Goal: Transaction & Acquisition: Obtain resource

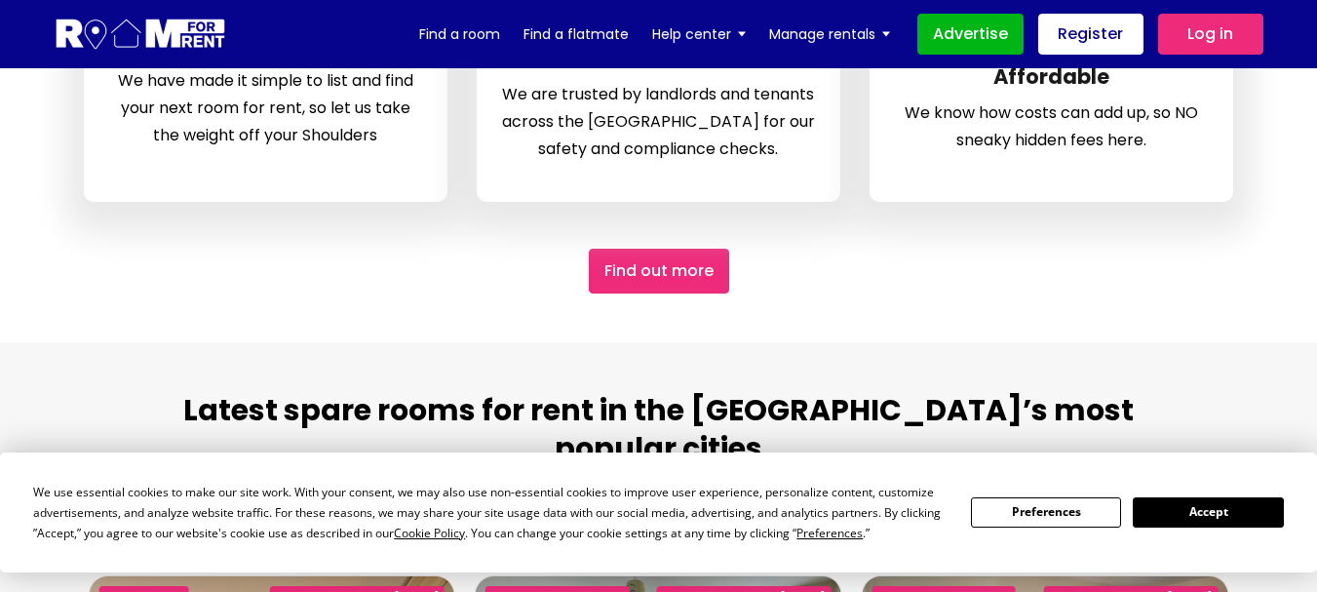
scroll to position [292, 0]
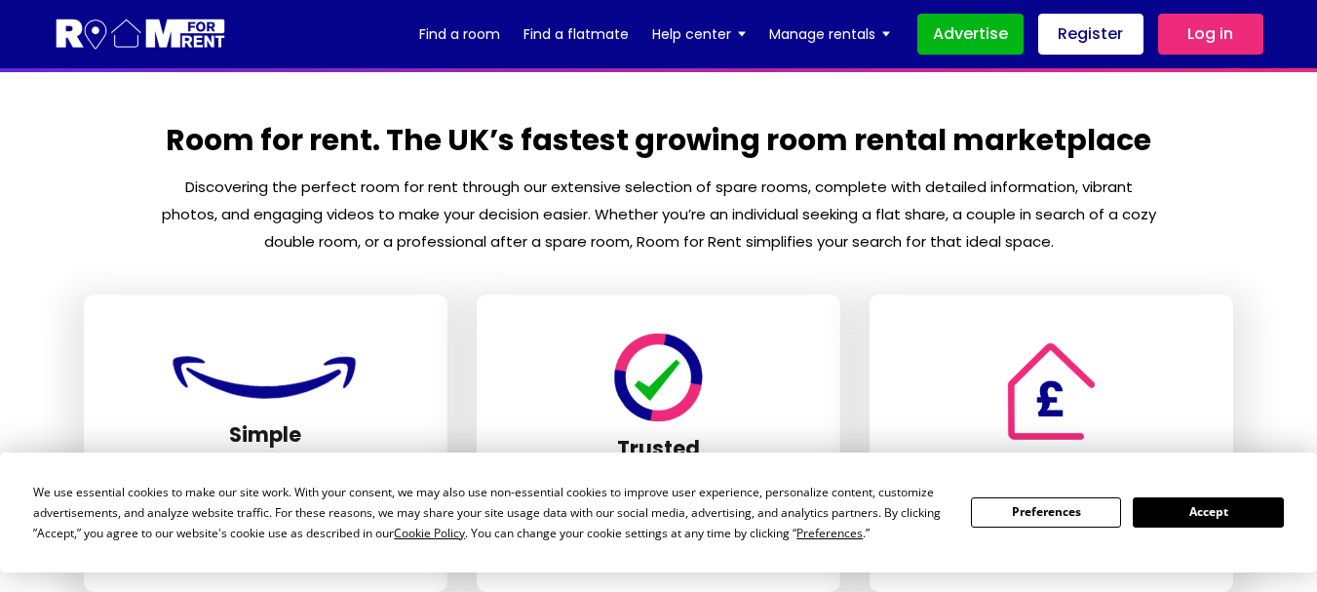
click at [1255, 511] on button "Accept" at bounding box center [1208, 512] width 150 height 30
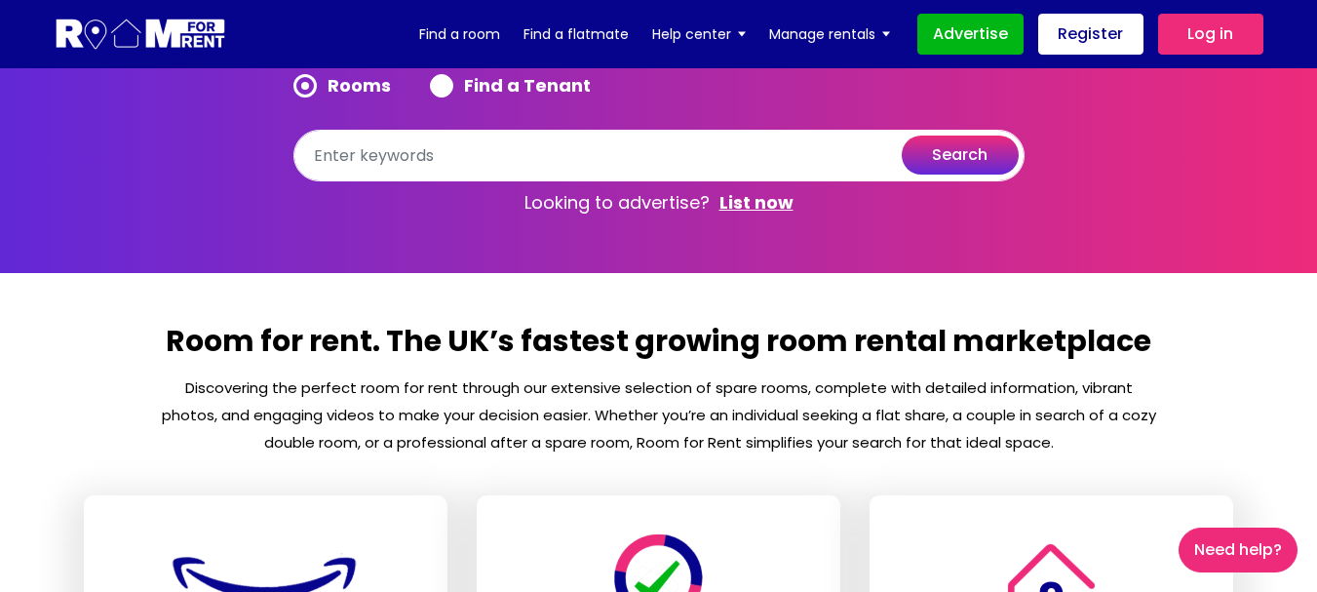
scroll to position [0, 0]
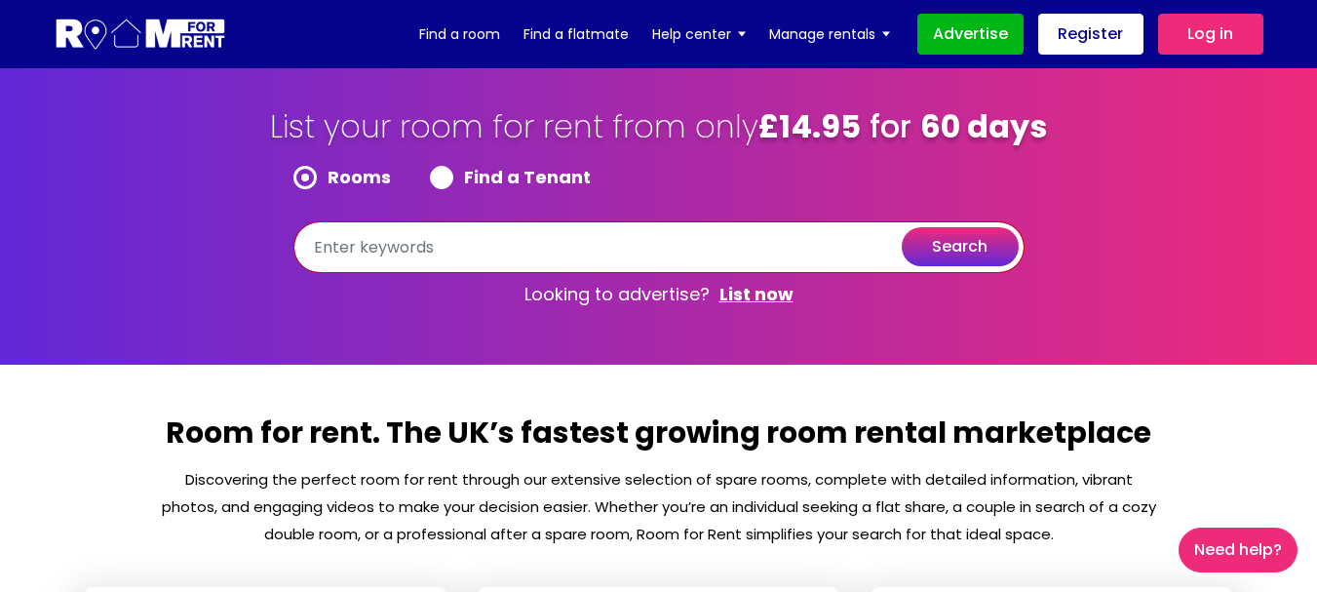
click at [414, 273] on input "text" at bounding box center [658, 247] width 731 height 52
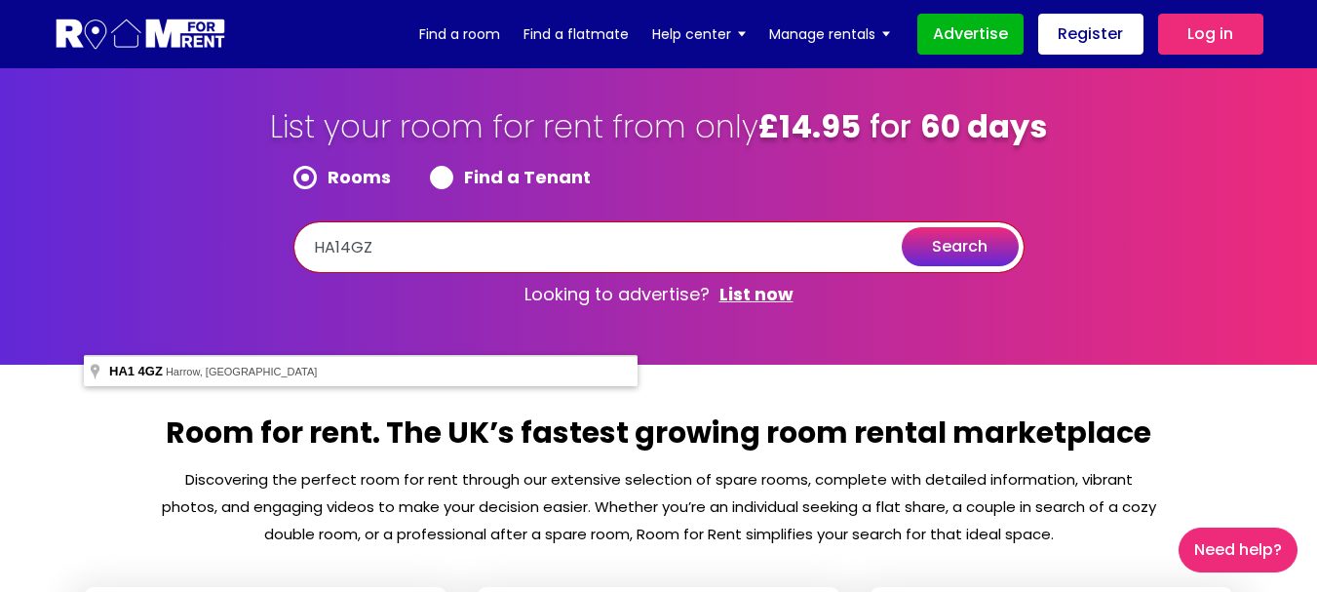
type input "HA14GZ"
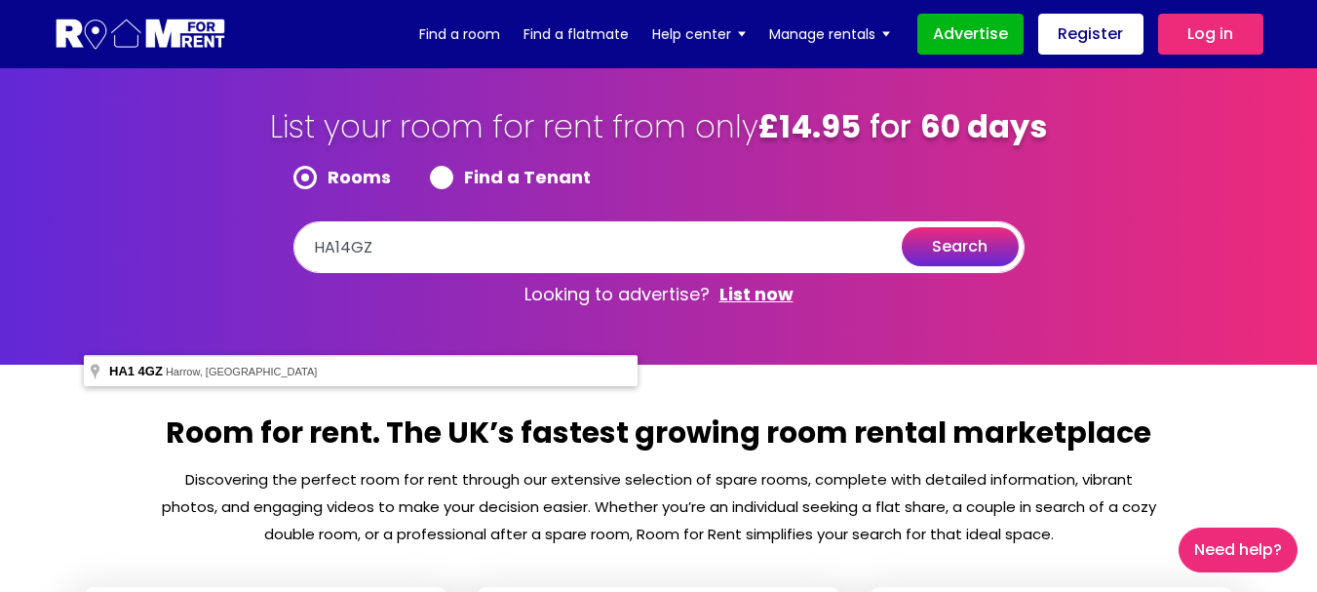
click at [902, 266] on button "search" at bounding box center [960, 246] width 117 height 39
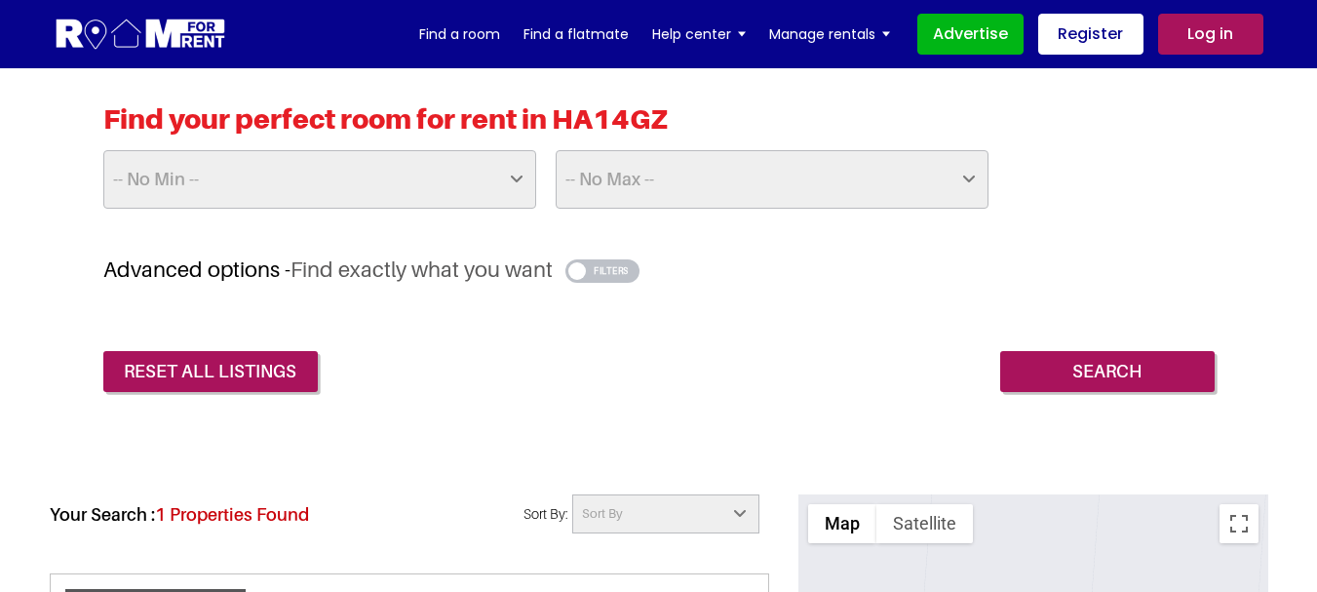
scroll to position [487, 0]
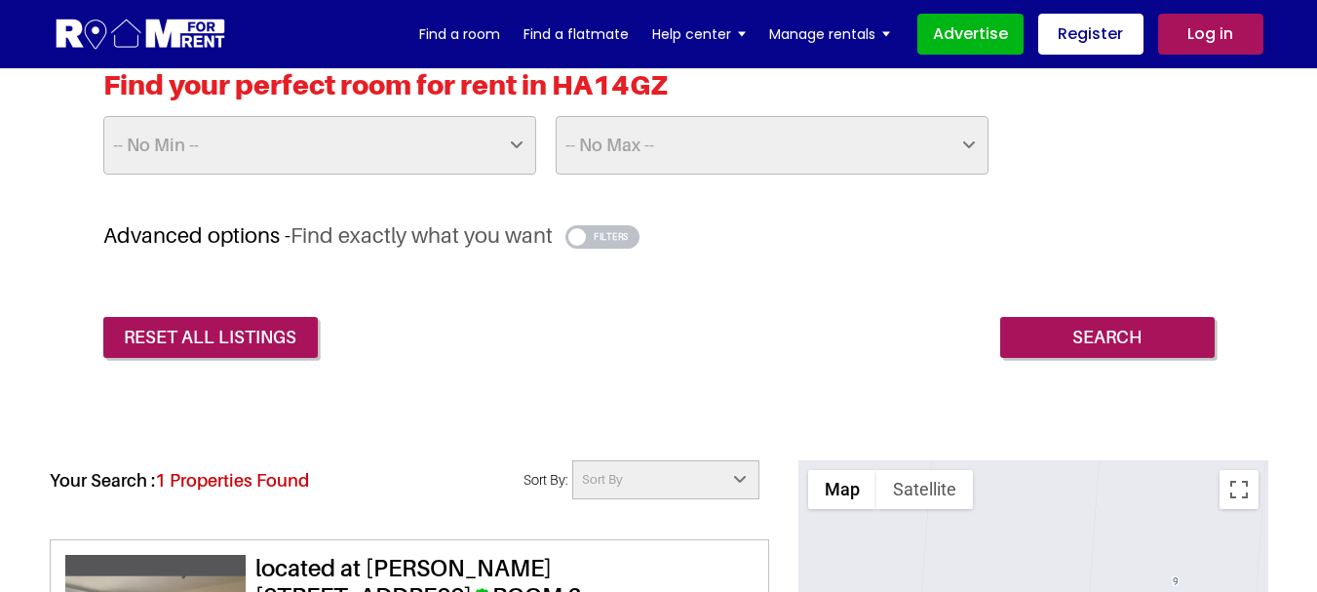
click at [517, 147] on select "-- No Min -- £25 £50 £75 £100 £125 £150 £175 £200 £225 £250 £275 £300 £325 £350…" at bounding box center [319, 145] width 433 height 58
click at [763, 300] on div "reset all listings Search" at bounding box center [658, 323] width 1111 height 70
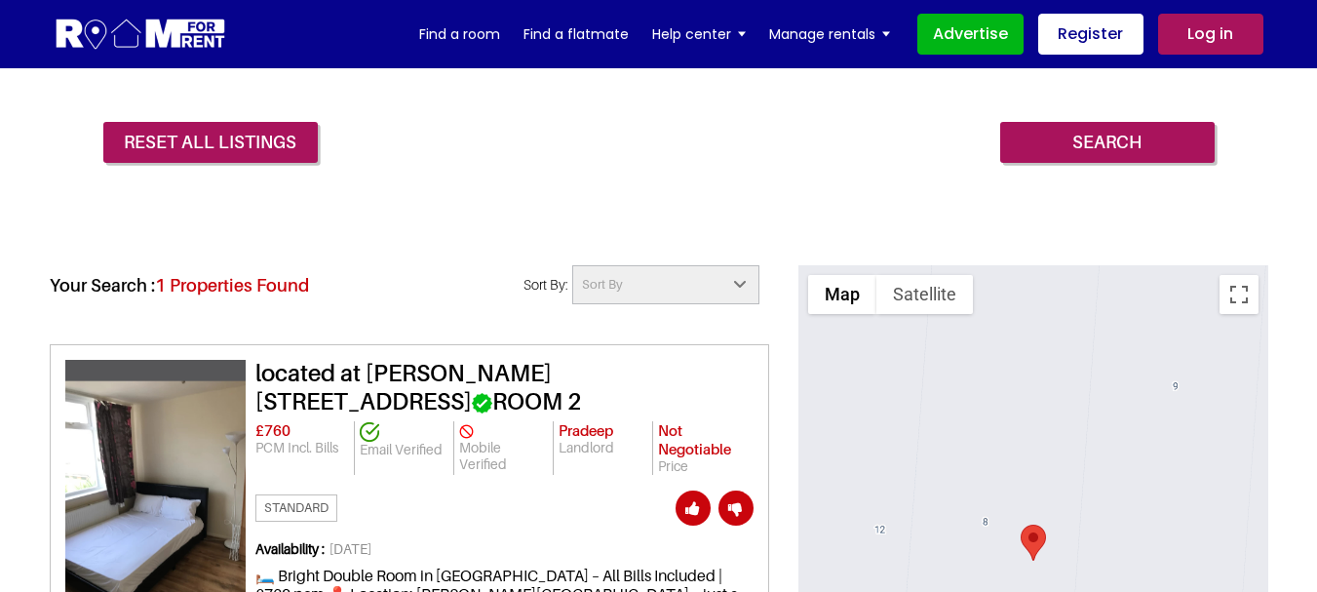
scroll to position [97, 0]
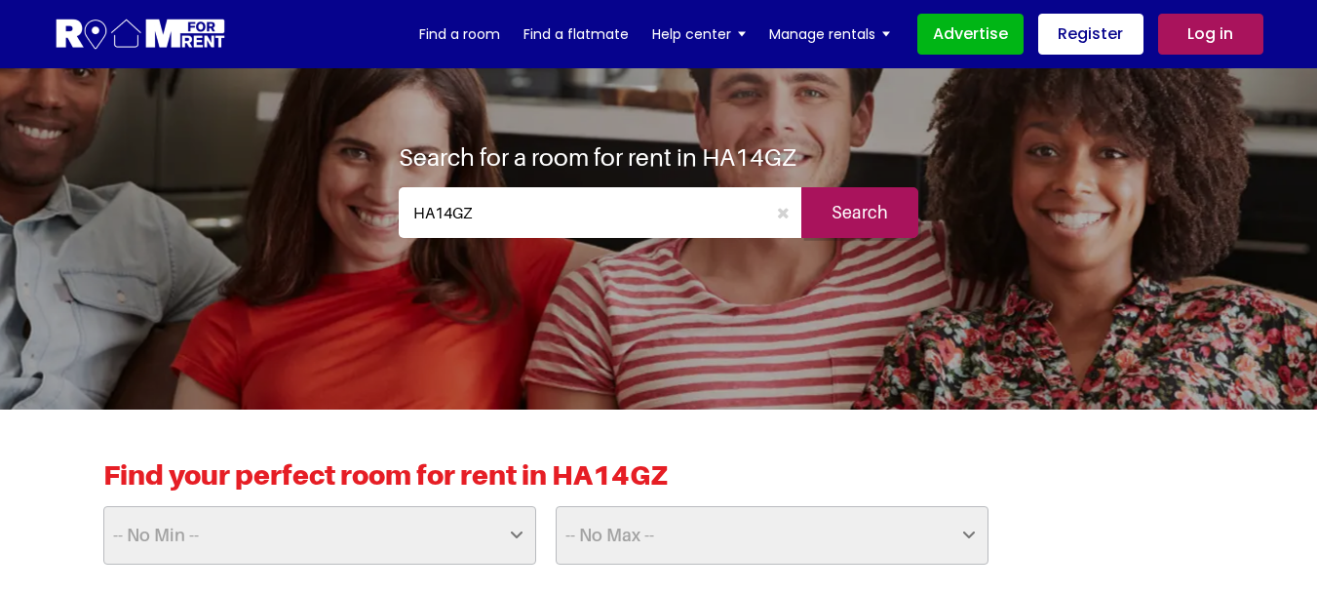
click at [854, 213] on input "Search" at bounding box center [859, 212] width 117 height 51
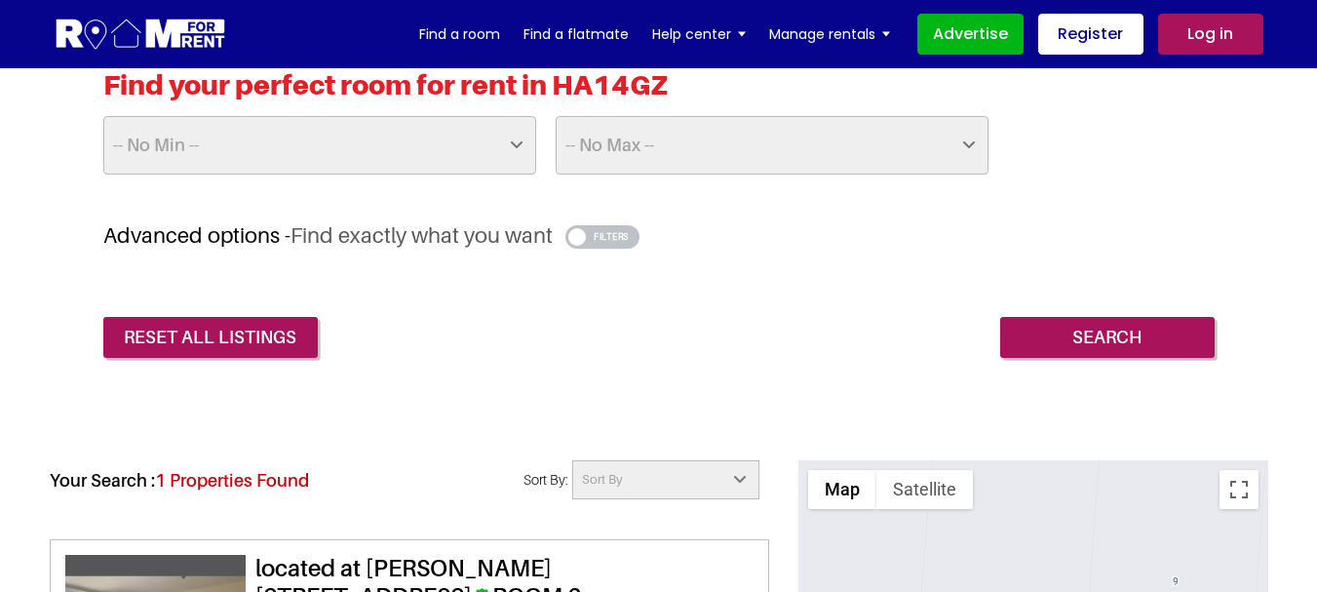
click at [621, 237] on button "button" at bounding box center [602, 236] width 75 height 23
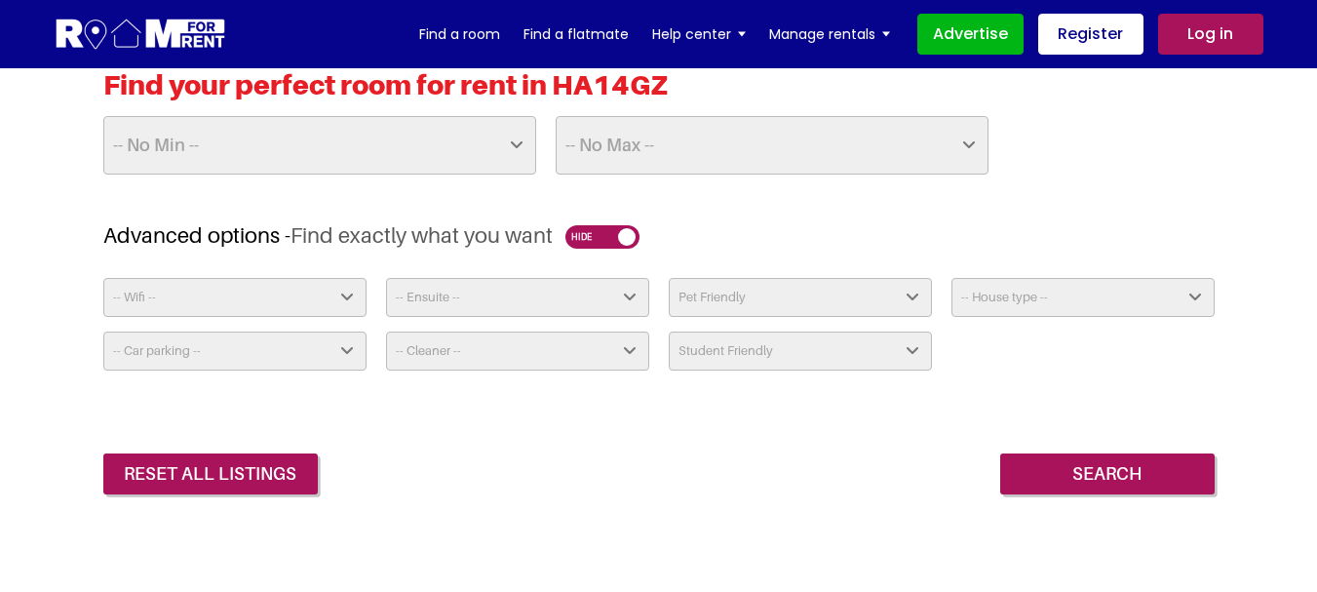
click at [603, 238] on button "button" at bounding box center [602, 236] width 75 height 23
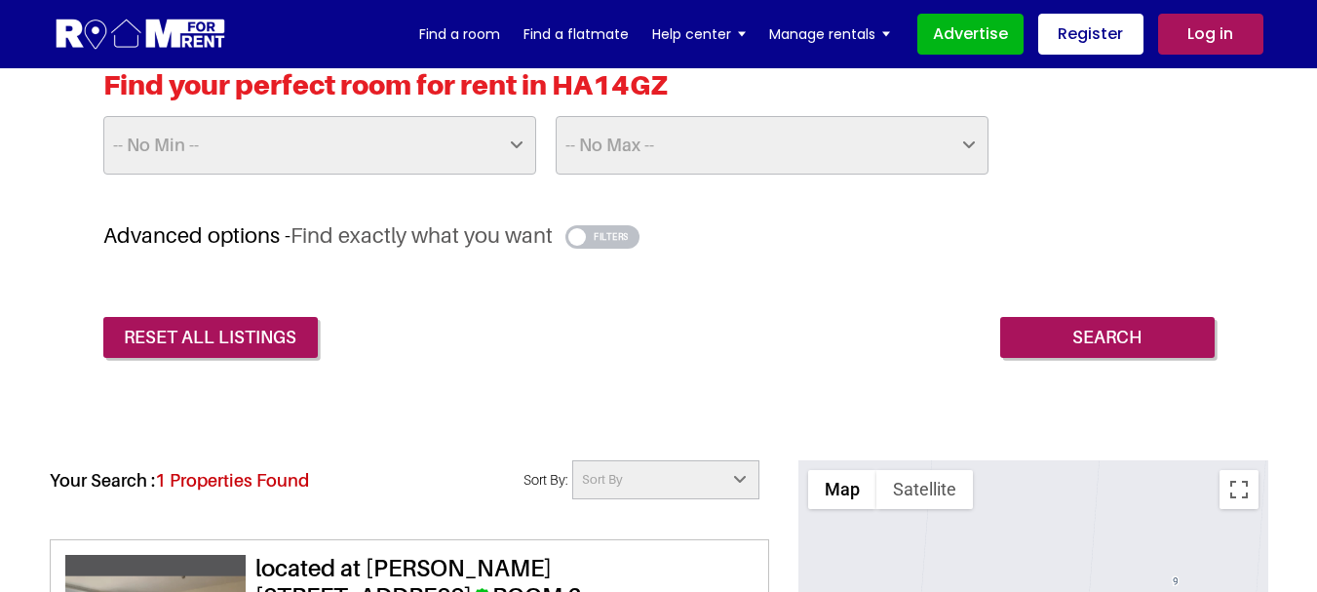
click at [529, 144] on select "-- No Min -- £25 £50 £75 £100 £125 £150 £175 £200 £225 £250 £275 £300 £325 £350…" at bounding box center [319, 145] width 433 height 58
click at [947, 323] on div "reset all listings Search" at bounding box center [658, 323] width 1111 height 70
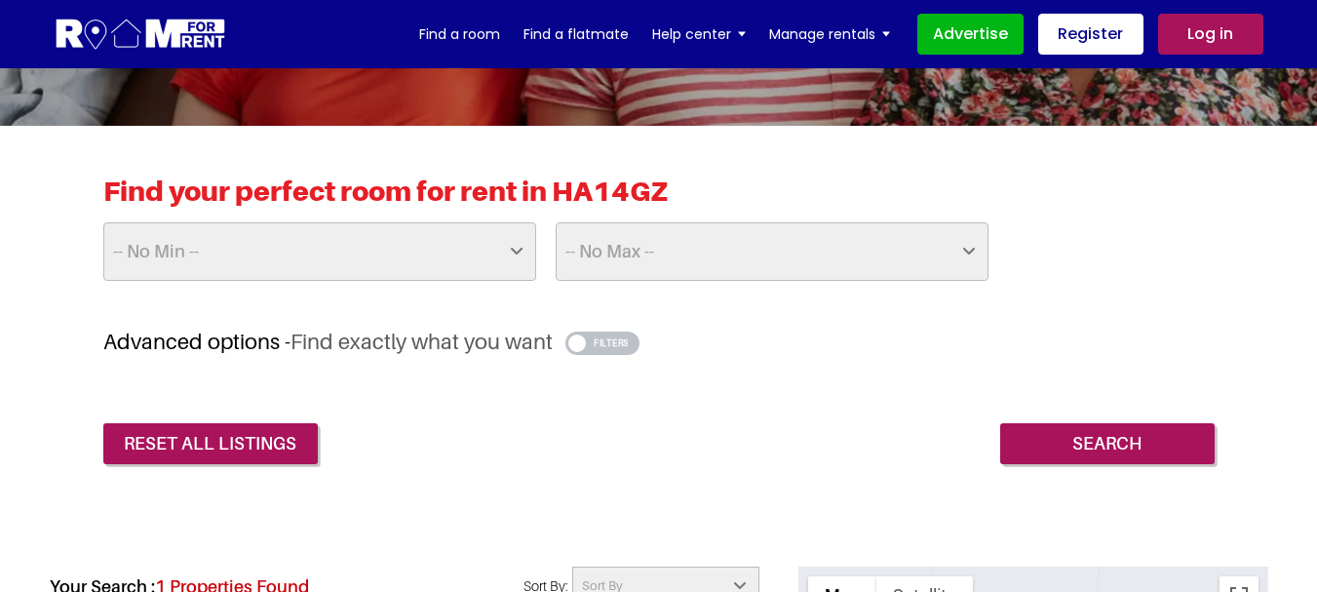
scroll to position [390, 0]
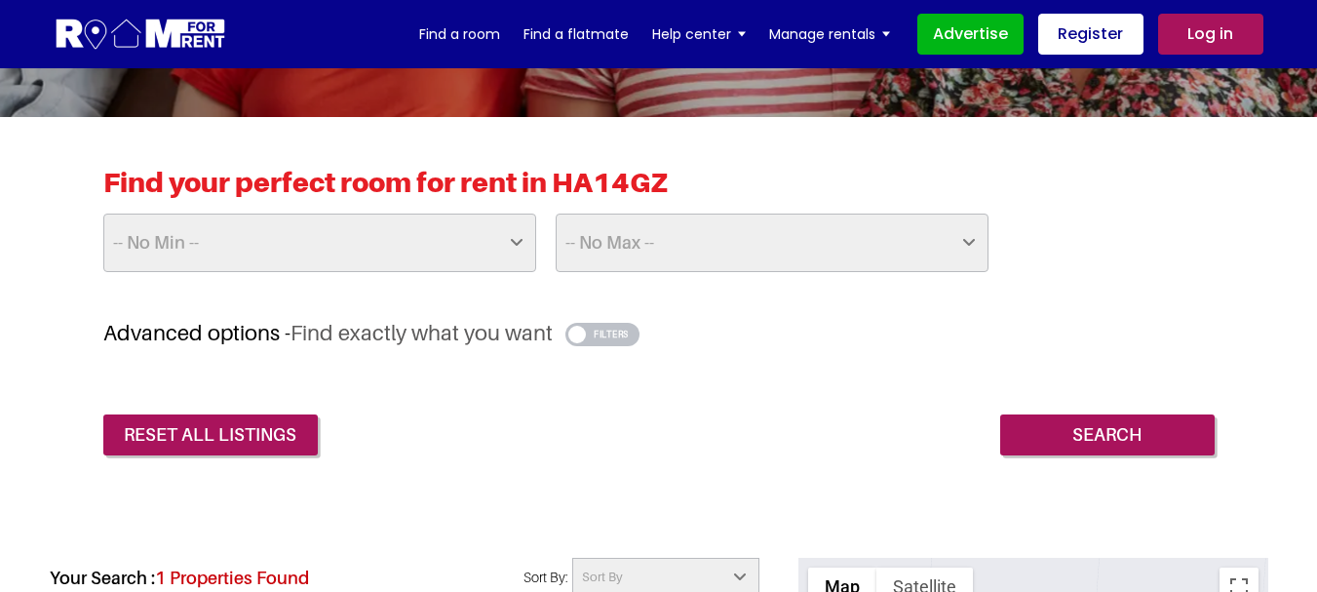
click at [514, 237] on select "-- No Min -- £25 £50 £75 £100 £125 £150 £175 £200 £225 £250 £275 £300 £325 £350…" at bounding box center [319, 242] width 433 height 58
select select "800"
click at [103, 213] on select "-- No Min -- £25 £50 £75 £100 £125 £150 £175 £200 £225 £250 £275 £300 £325 £350…" at bounding box center [319, 242] width 433 height 58
click at [957, 229] on select "-- No Max -- £50 £75 £100 £125 £150 £175 £200 £225 £250 £275 £300 £325 £350 £37…" at bounding box center [772, 242] width 433 height 58
click at [966, 243] on select "-- No Max -- £50 £75 £100 £125 £150 £175 £200 £225 £250 £275 £300 £325 £350 £37…" at bounding box center [772, 242] width 433 height 58
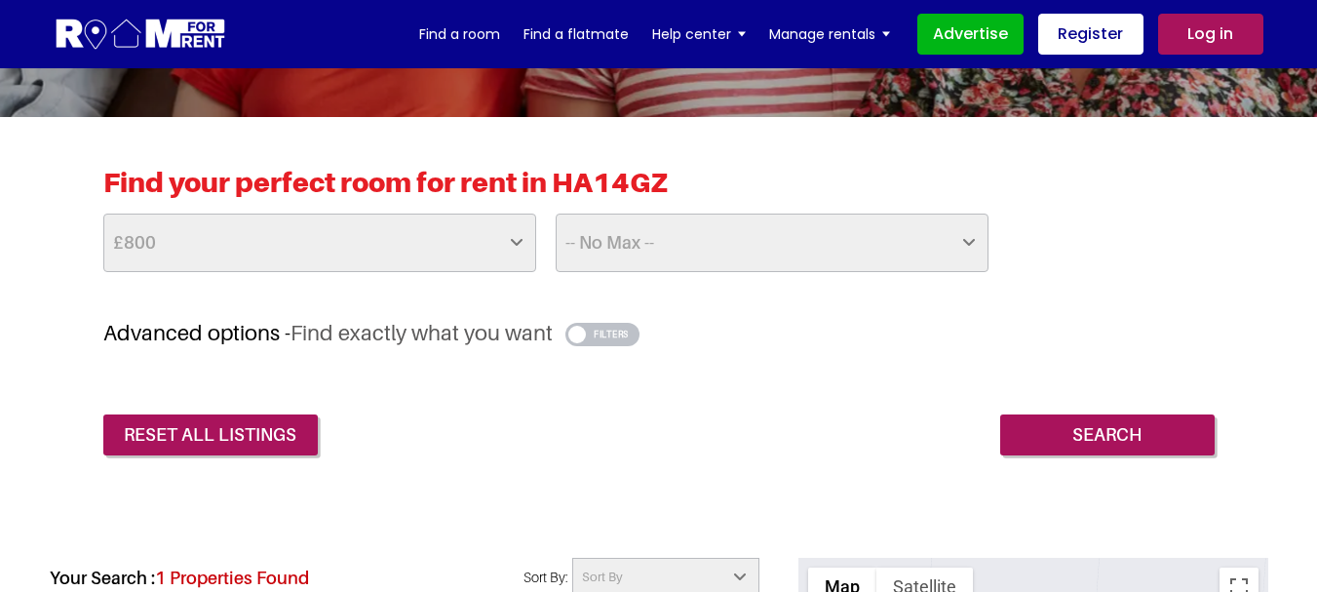
select select "1000"
click at [556, 213] on select "-- No Max -- £50 £75 £100 £125 £150 £175 £200 £225 £250 £275 £300 £325 £350 £37…" at bounding box center [772, 242] width 433 height 58
click at [1114, 422] on input "Search" at bounding box center [1107, 434] width 214 height 41
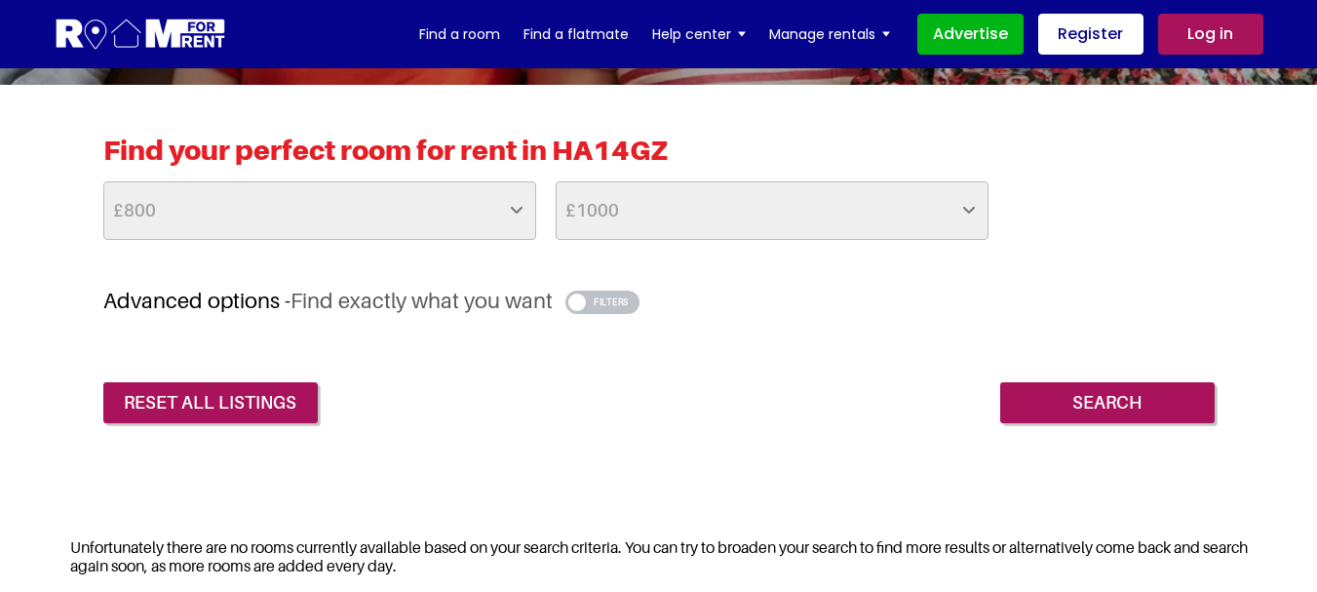
scroll to position [390, 0]
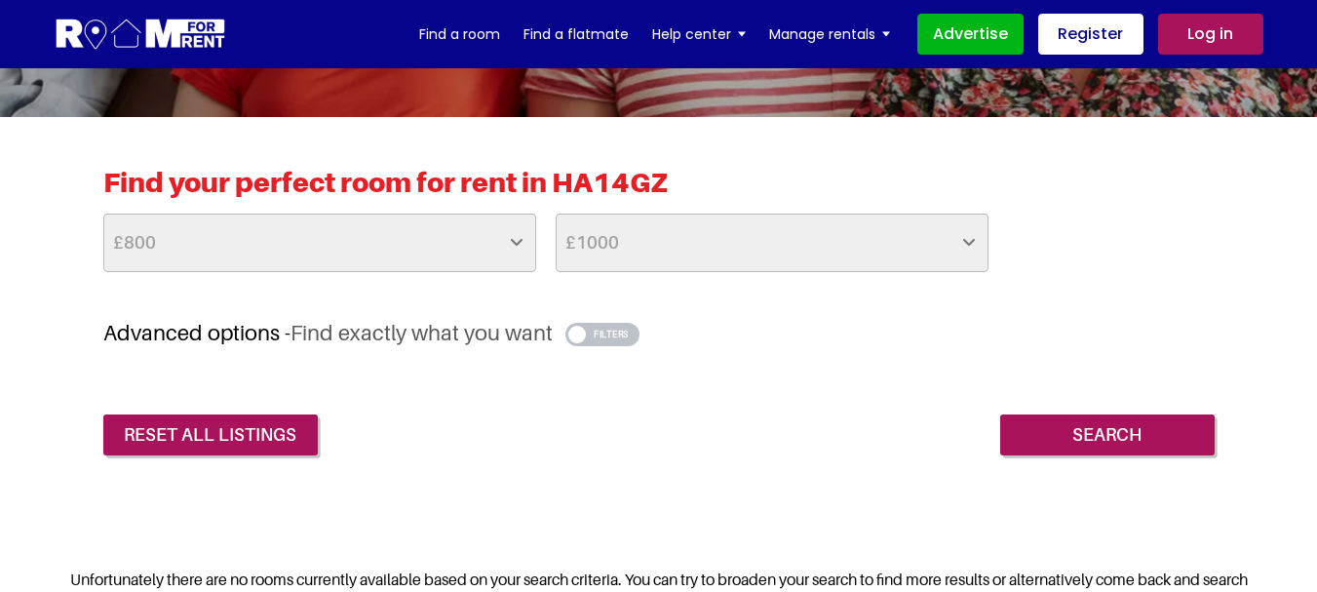
click at [528, 241] on select "-- No Min -- £25 £50 £75 £100 £125 £150 £175 £200 £225 £250 £275 £300 £325 £350…" at bounding box center [319, 242] width 433 height 58
click at [285, 443] on link "reset all listings" at bounding box center [210, 434] width 214 height 41
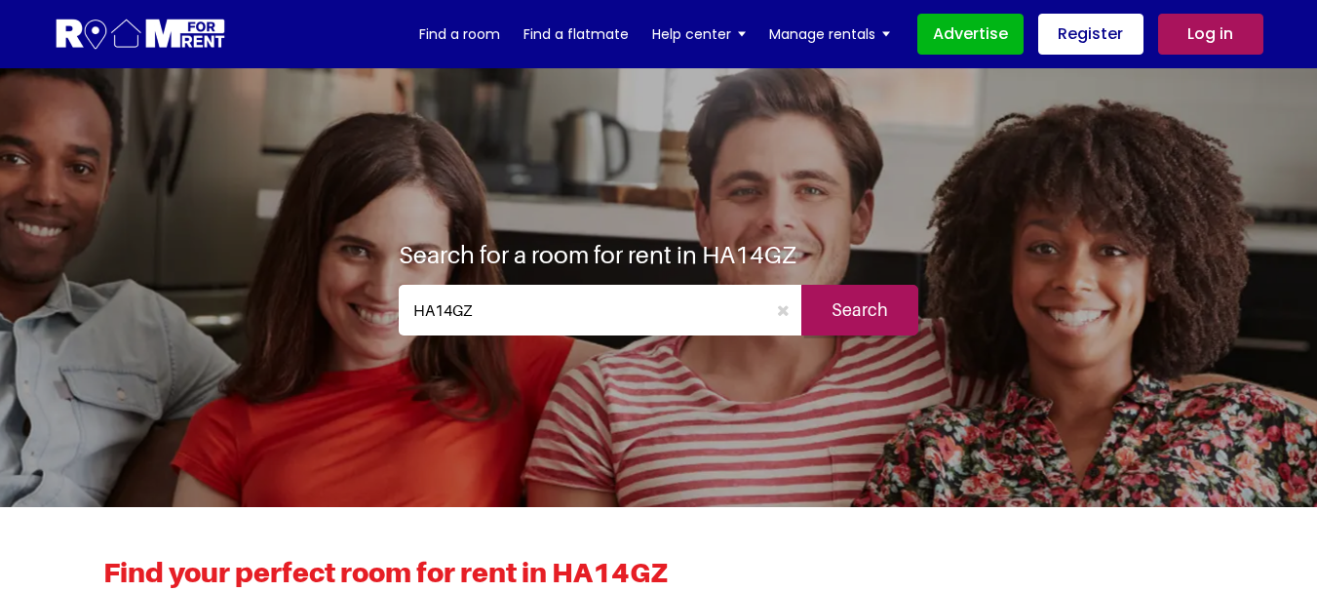
click at [853, 306] on input "Search" at bounding box center [859, 310] width 117 height 51
click at [574, 293] on input "HA14GZ" at bounding box center [582, 310] width 367 height 51
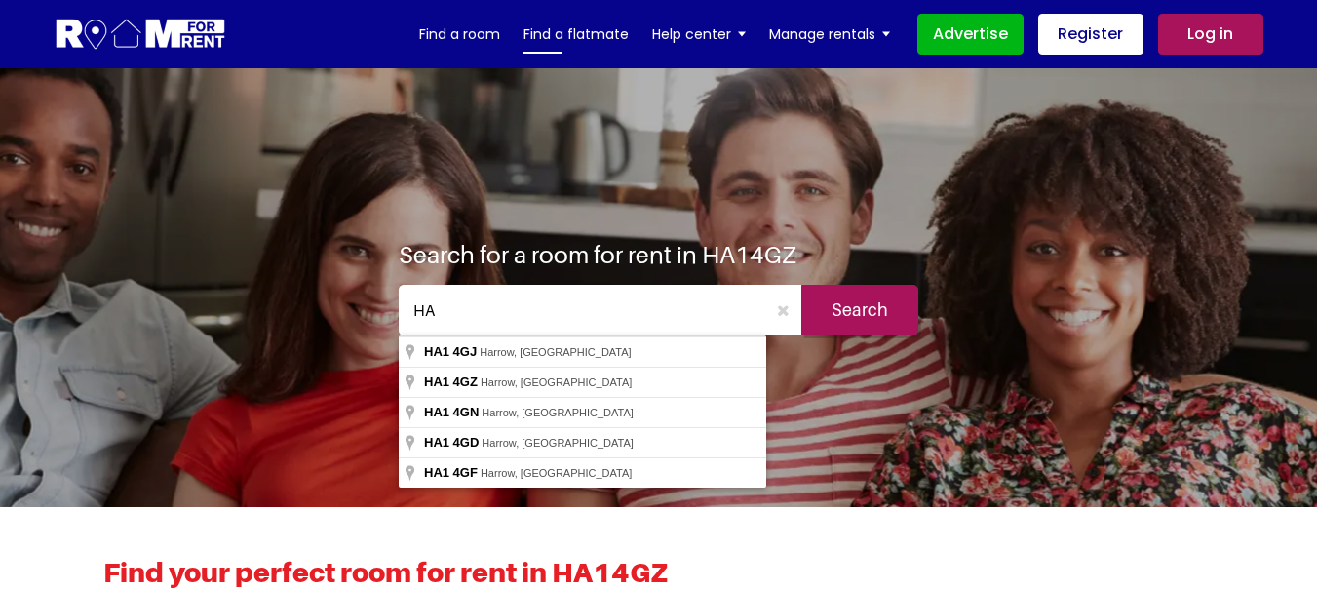
type input "H"
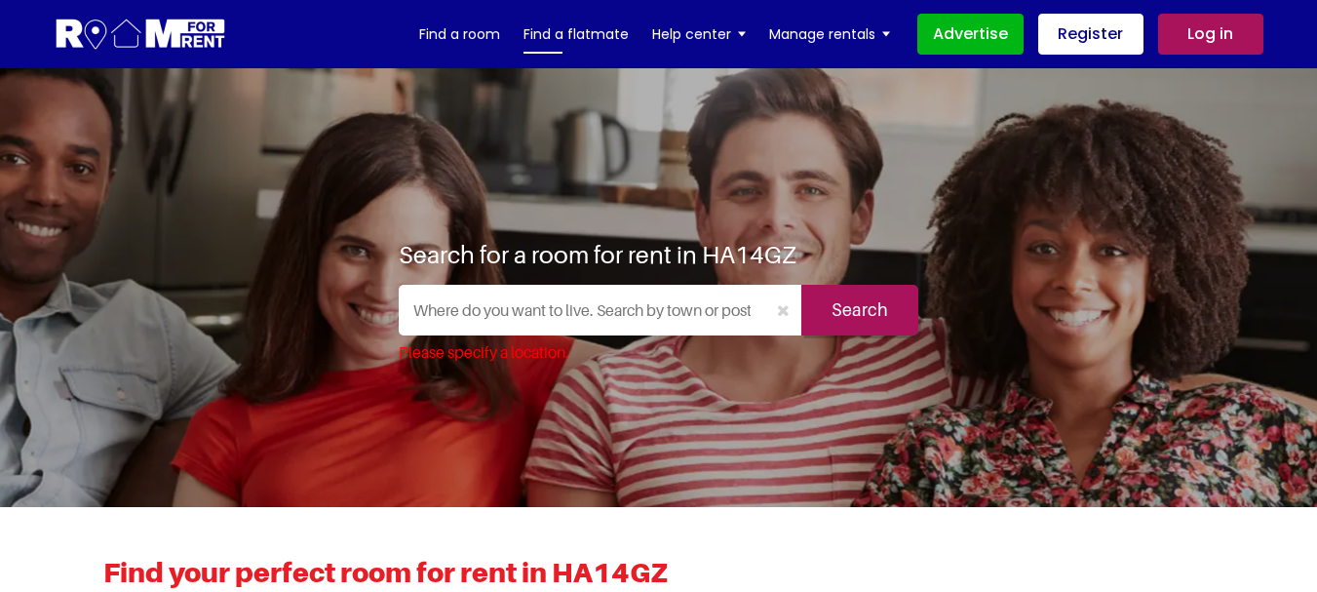
type input "J"
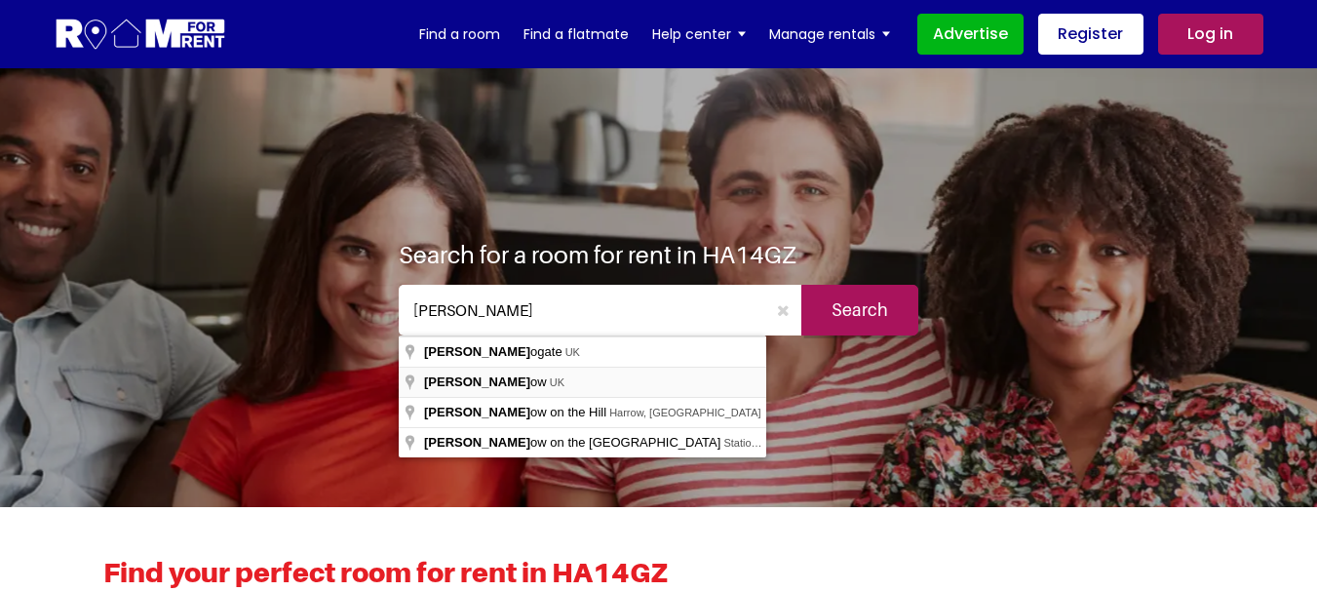
type input "Harrow, UK"
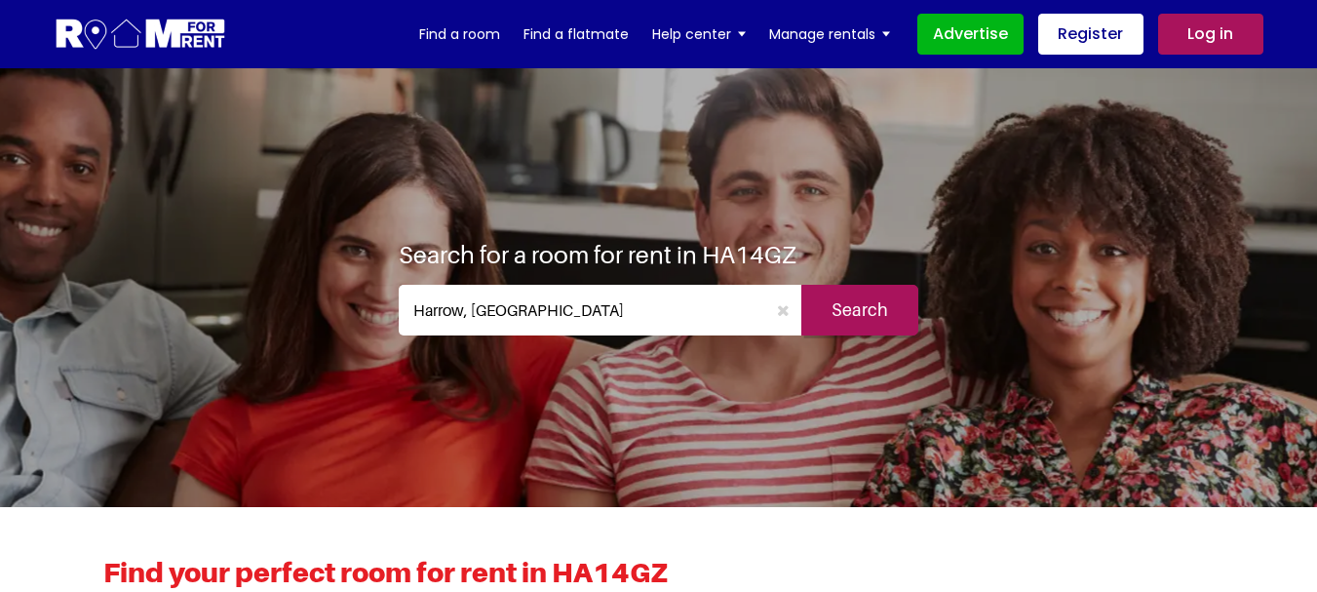
drag, startPoint x: 830, startPoint y: 304, endPoint x: 820, endPoint y: 300, distance: 11.4
click at [828, 303] on input "Search" at bounding box center [859, 310] width 117 height 51
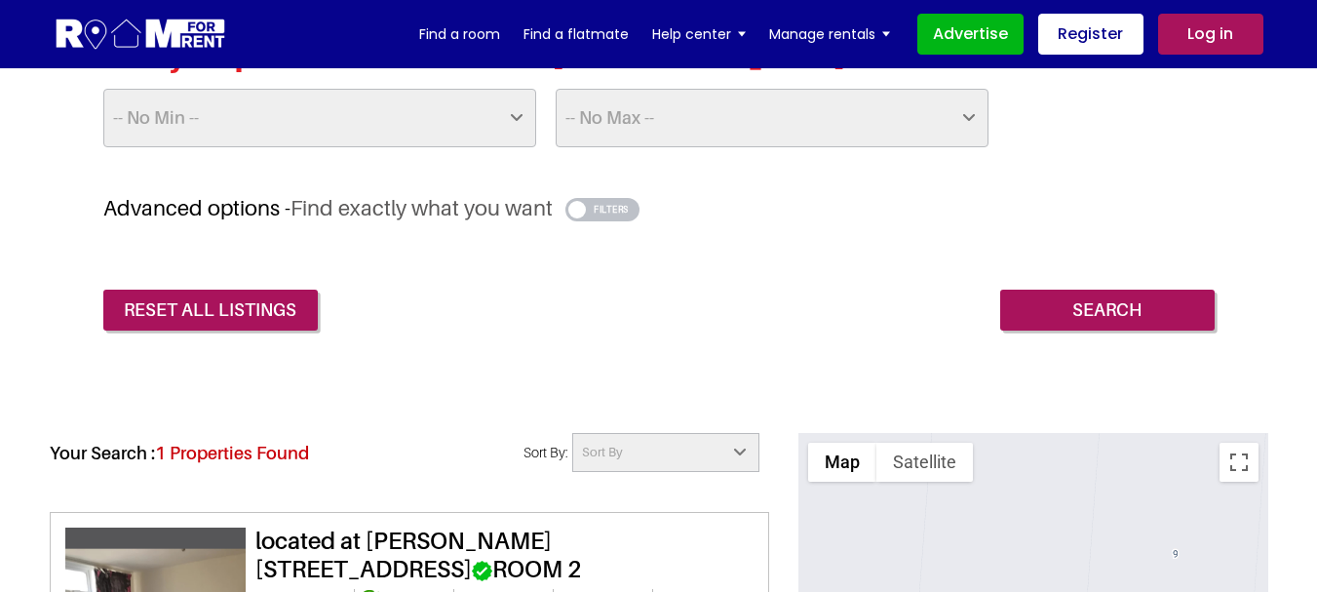
scroll to position [487, 0]
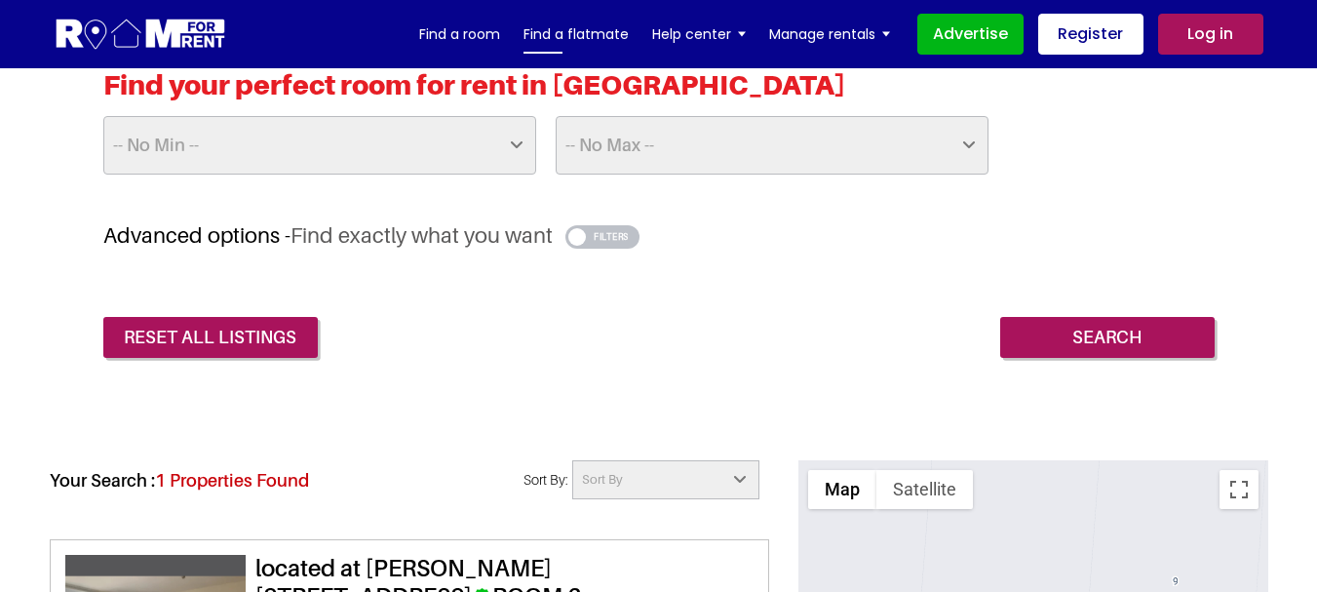
click at [557, 35] on link "Find a flatmate" at bounding box center [575, 33] width 105 height 29
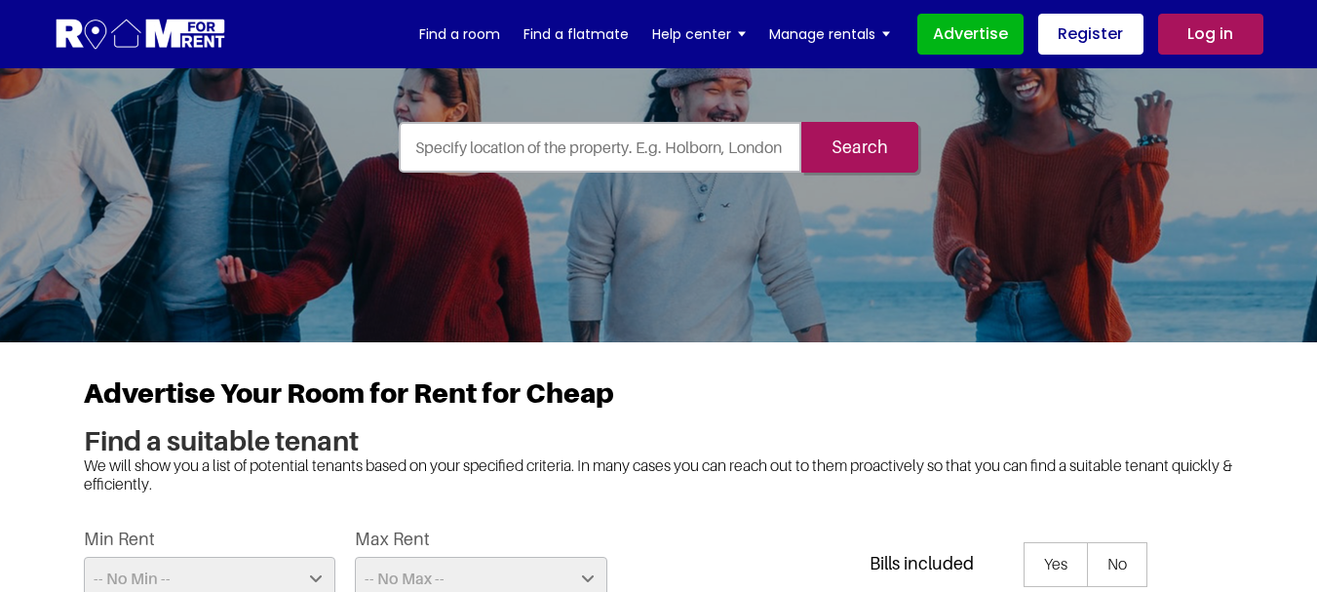
scroll to position [97, 0]
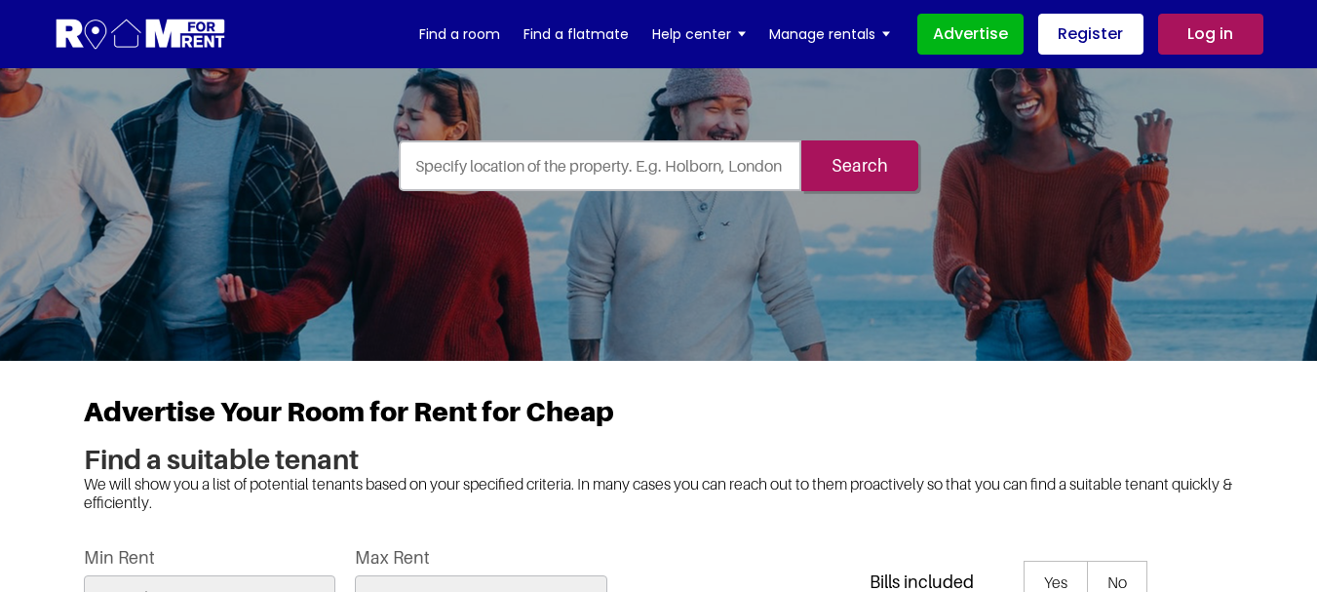
click at [612, 157] on input "text" at bounding box center [601, 165] width 404 height 51
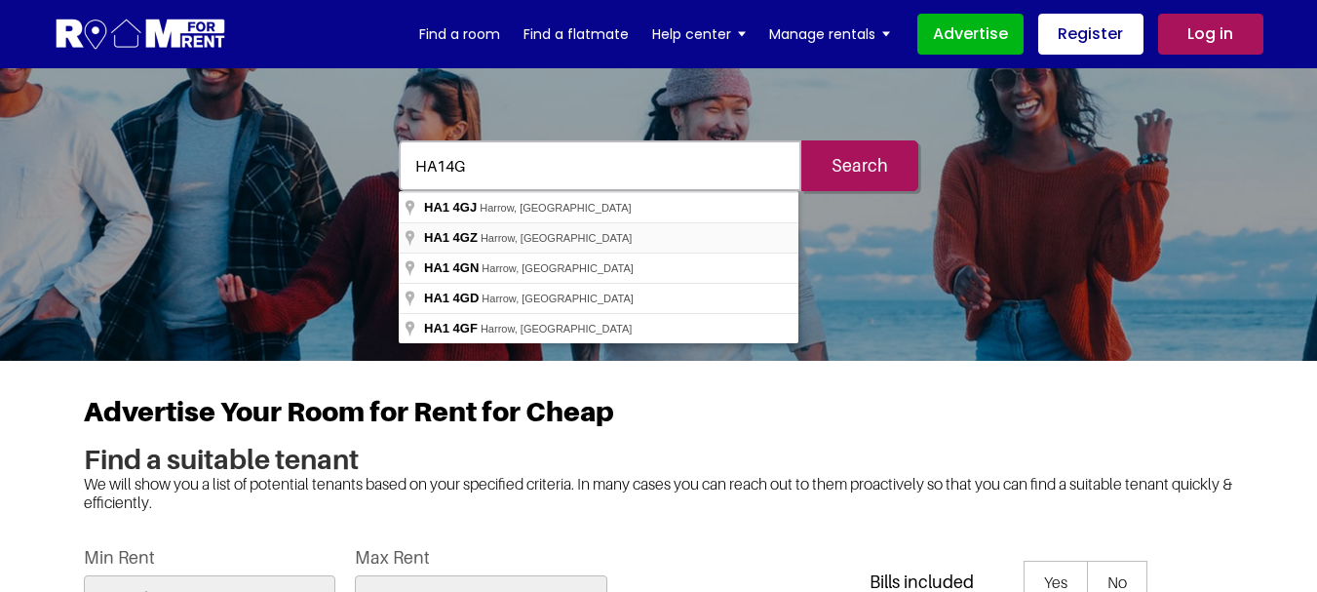
type input "Harrow HA1 4GZ, [GEOGRAPHIC_DATA]"
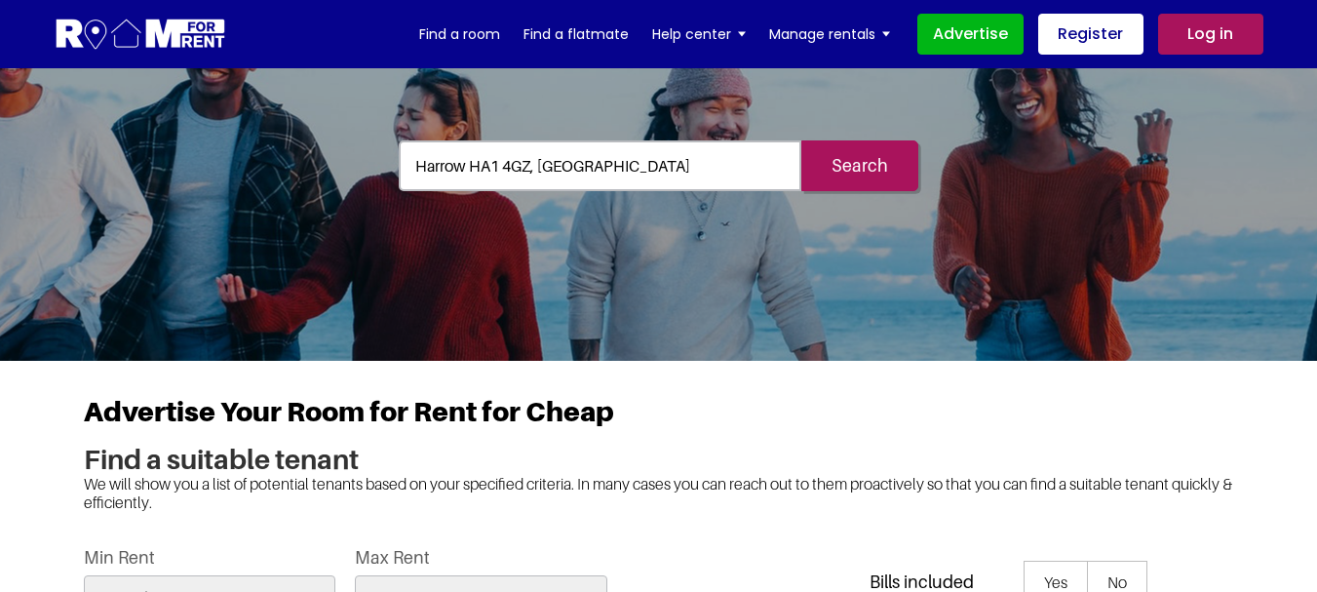
click at [837, 165] on input "Search" at bounding box center [859, 165] width 117 height 51
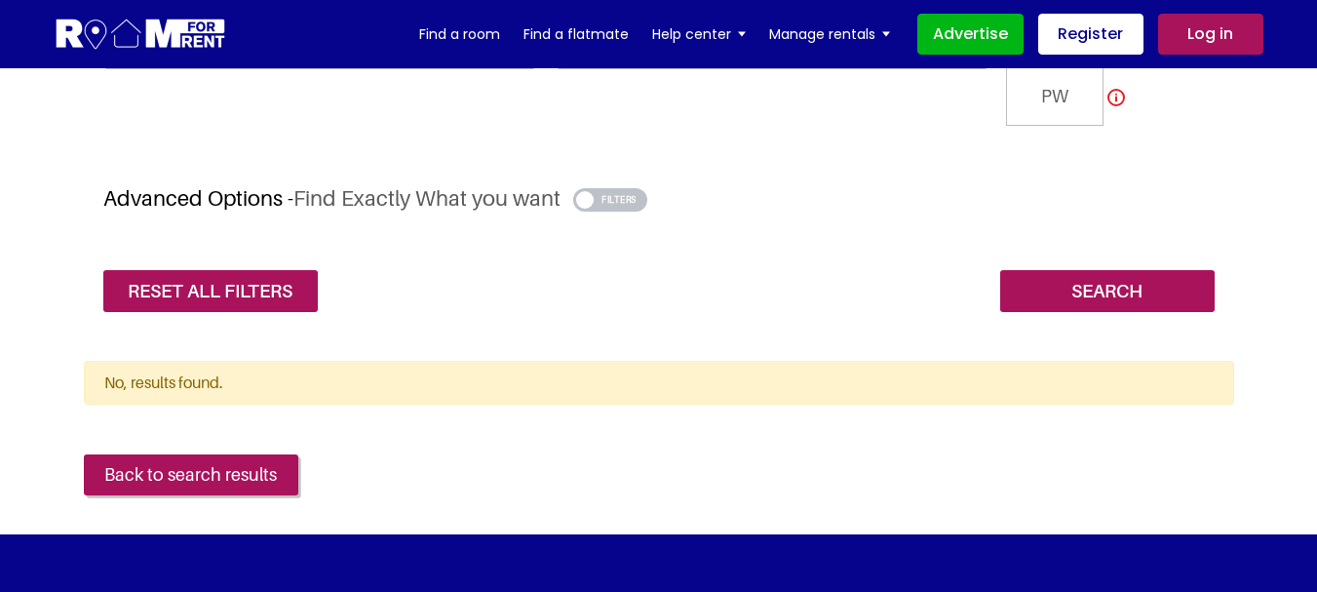
scroll to position [292, 0]
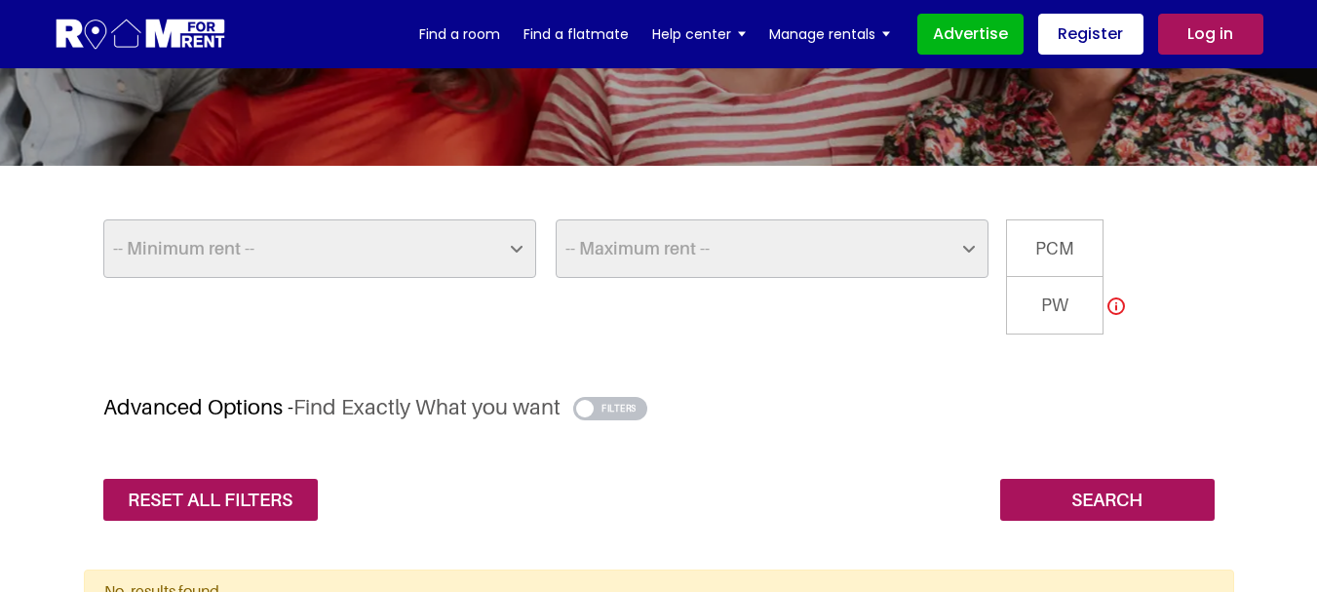
click at [518, 249] on select "-- Minimum rent -- £25 £50 £75 £100 £125 £150 £175 £200 £225 £250 £275 £300 £32…" at bounding box center [319, 248] width 433 height 58
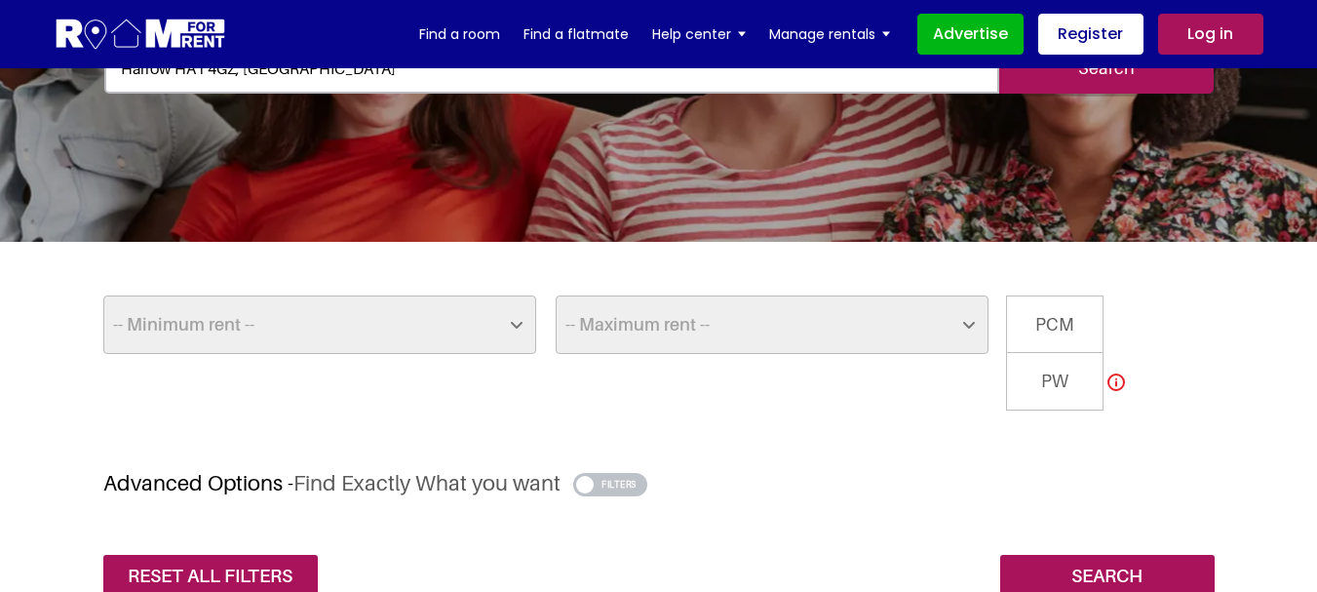
scroll to position [195, 0]
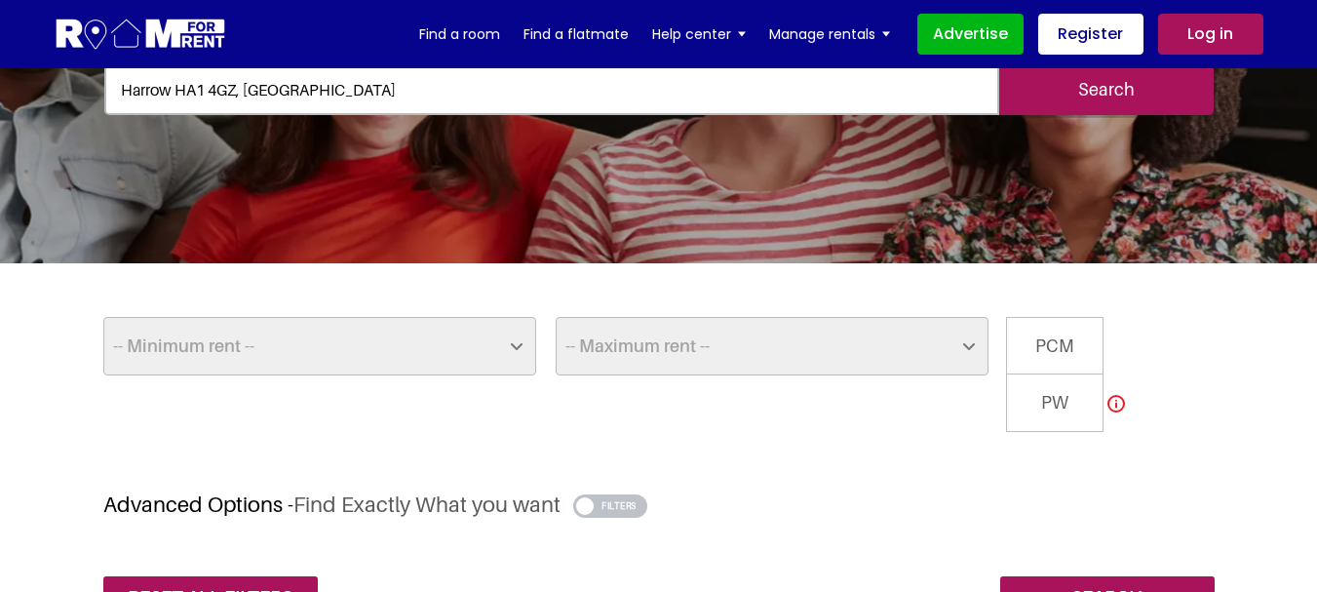
click at [1054, 341] on span "PCM" at bounding box center [1054, 346] width 97 height 58
click at [0, 0] on input "PCM" at bounding box center [0, 0] width 0 height 0
click at [515, 350] on select "-- Minimum rent -- £25 £50 £75 £100 £125 £150 £175 £200 £225 £250 £275 £300 £32…" at bounding box center [319, 346] width 433 height 58
select select "800"
click at [103, 317] on select "-- Minimum rent -- £25 £50 £75 £100 £125 £150 £175 £200 £225 £250 £275 £300 £32…" at bounding box center [319, 346] width 433 height 58
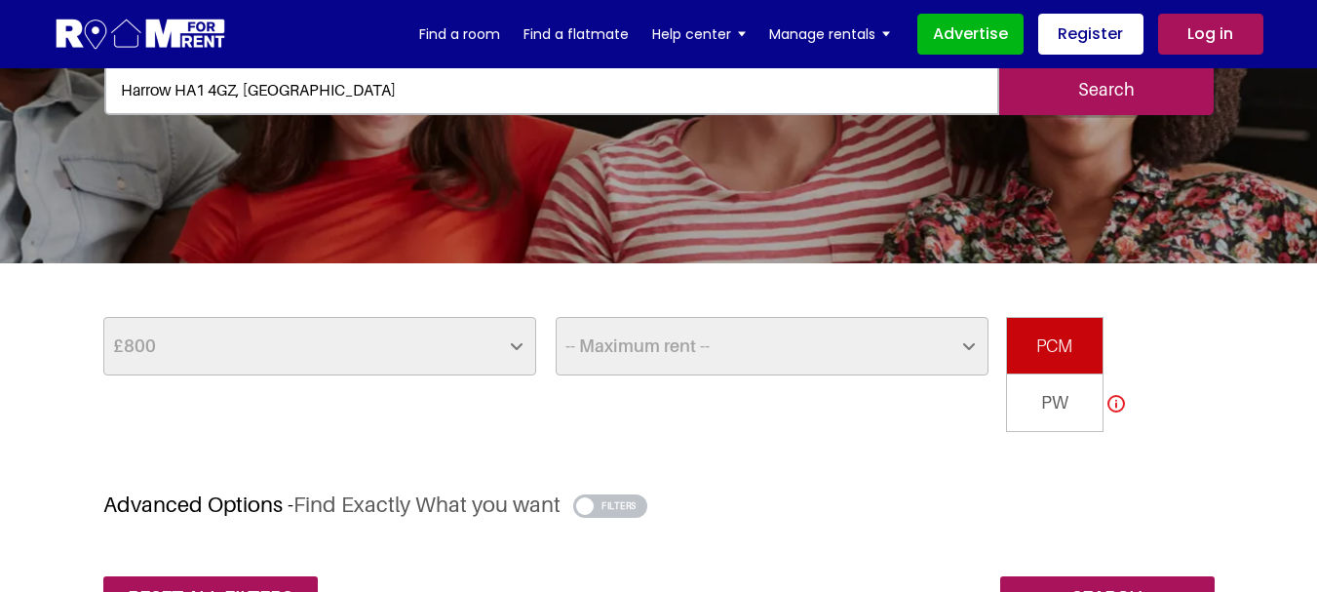
click at [983, 346] on select "-- Maximum rent -- £50 £75 £100 £125 £150 £175 £200 £225 £250 £275 £300 £325 £3…" at bounding box center [772, 346] width 433 height 58
select select "1000"
click at [556, 317] on select "-- Maximum rent -- £50 £75 £100 £125 £150 £175 £200 £225 £250 £275 £300 £325 £3…" at bounding box center [772, 346] width 433 height 58
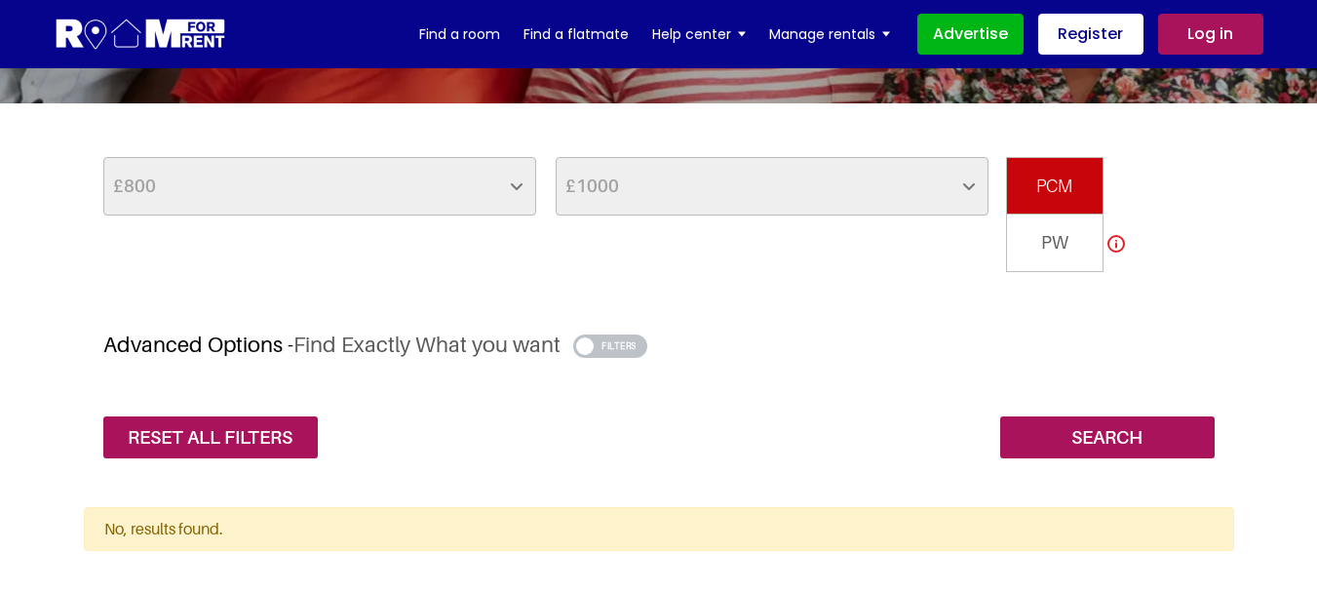
scroll to position [390, 0]
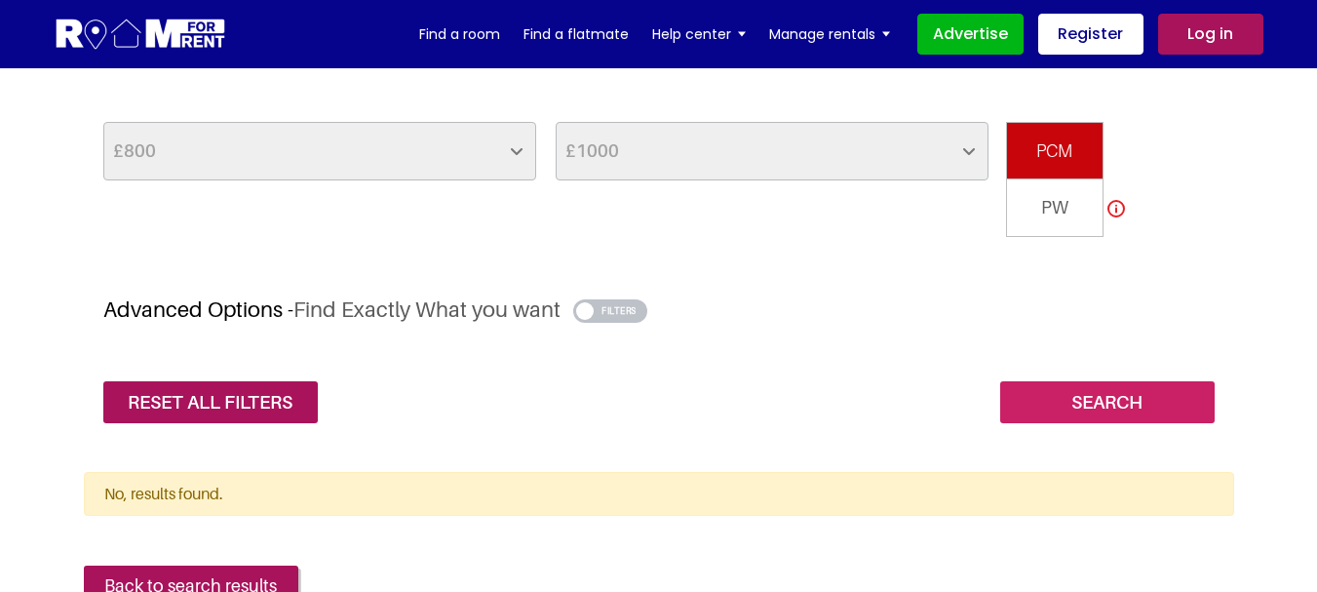
click at [1025, 389] on input "Search" at bounding box center [1107, 402] width 214 height 42
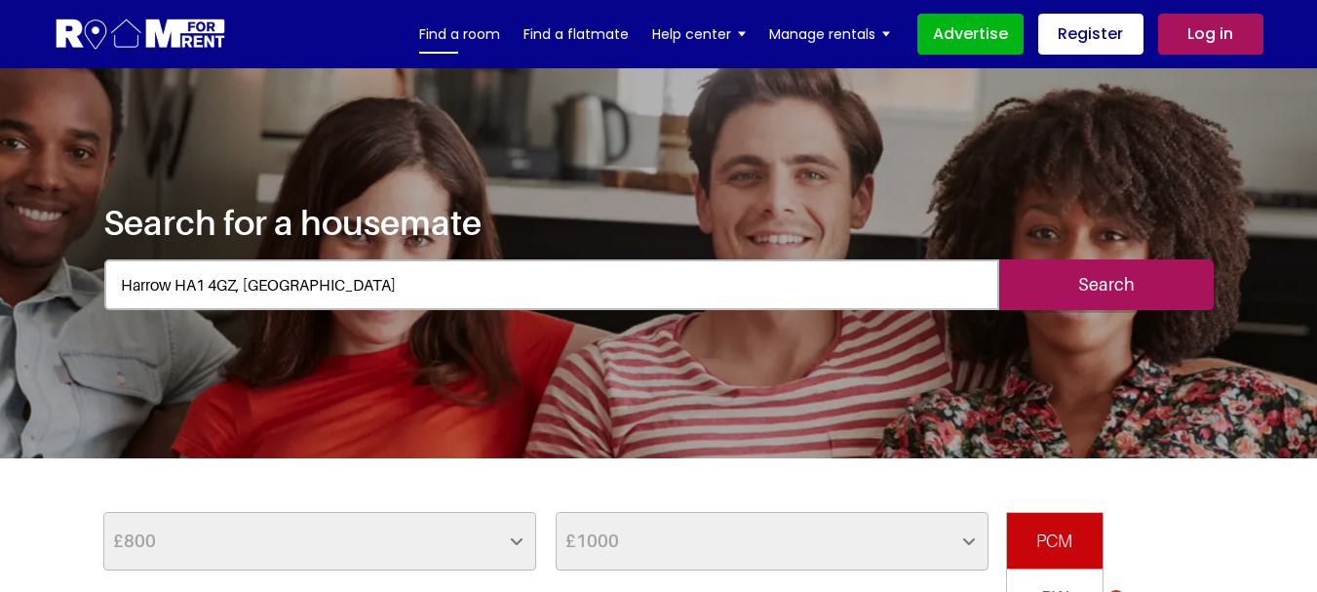
click at [494, 45] on link "Find a room" at bounding box center [459, 33] width 81 height 29
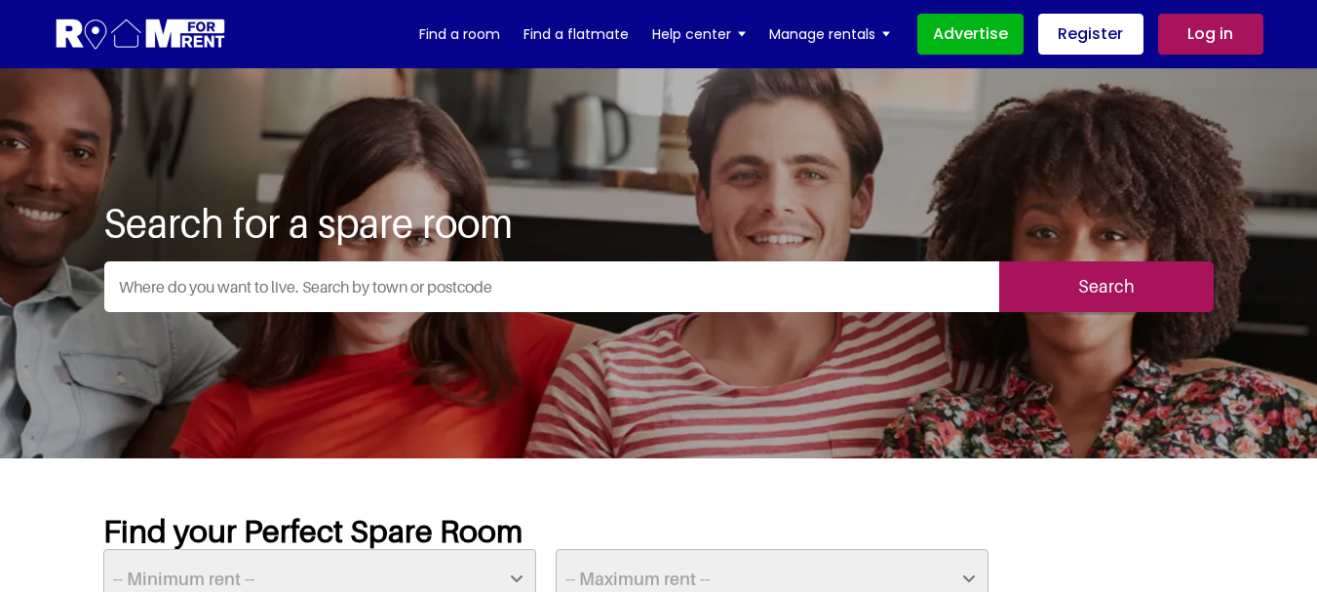
click at [498, 287] on input "text" at bounding box center [551, 286] width 895 height 51
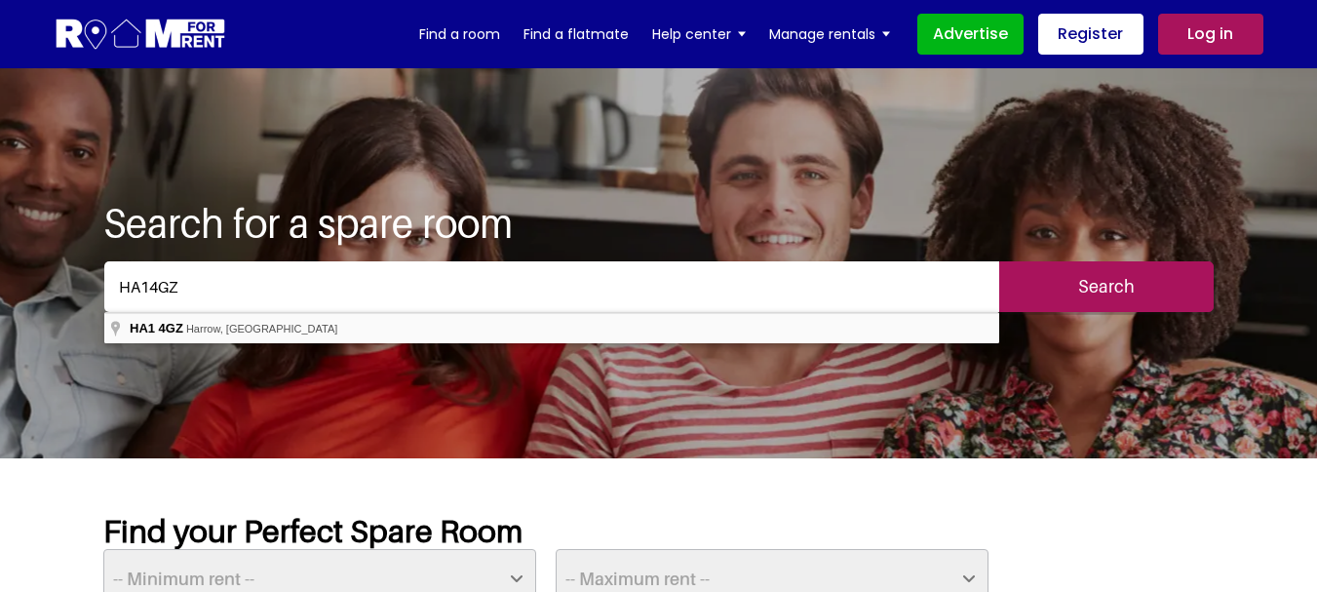
type input "Harrow HA1 4GZ, [GEOGRAPHIC_DATA]"
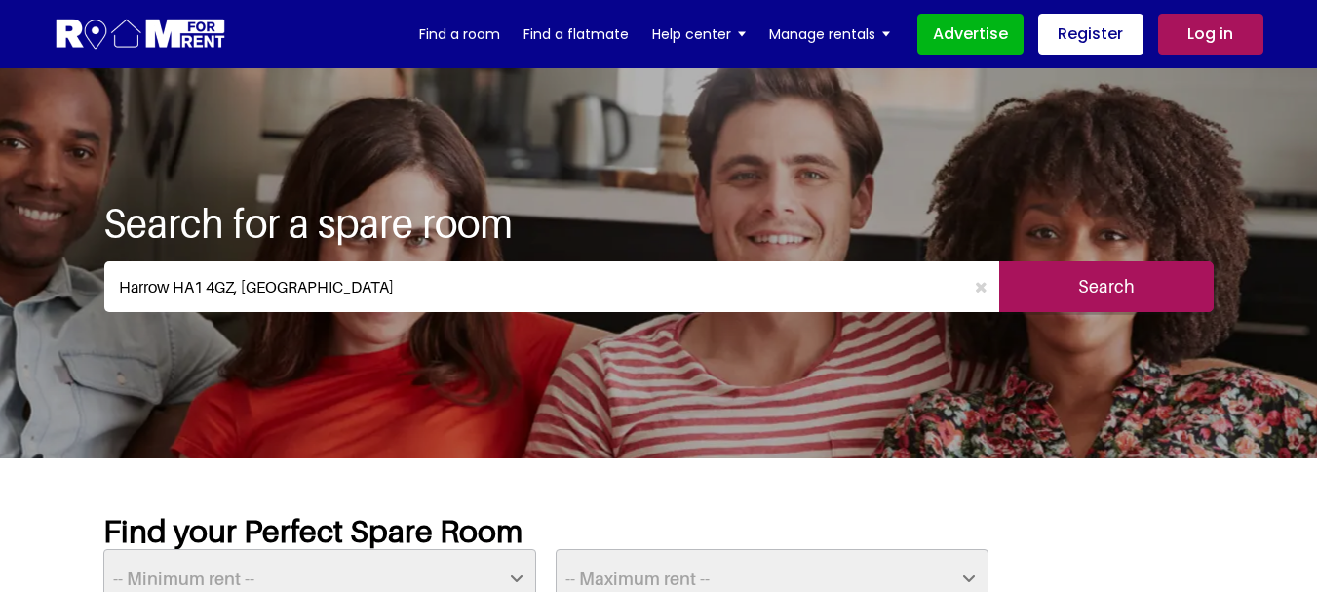
click at [1151, 344] on div "Search for a spare room Harrow HA1 4GZ, UK Search" at bounding box center [658, 263] width 1111 height 390
click at [1136, 302] on input "Search" at bounding box center [1106, 286] width 214 height 51
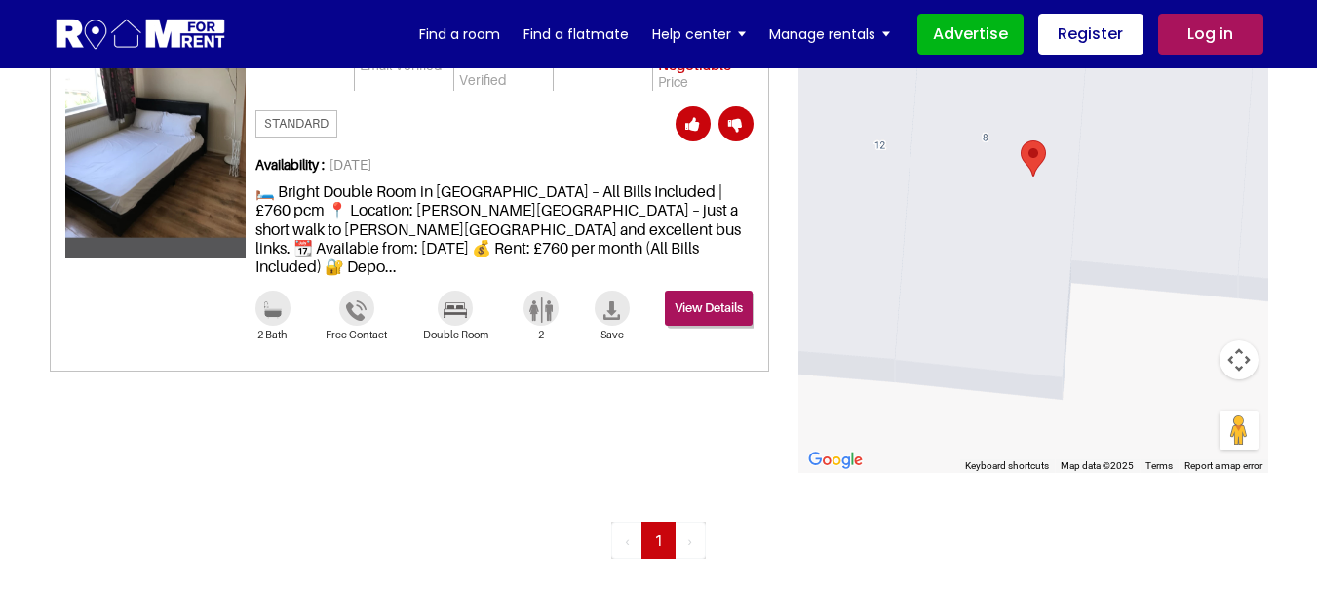
scroll to position [1072, 0]
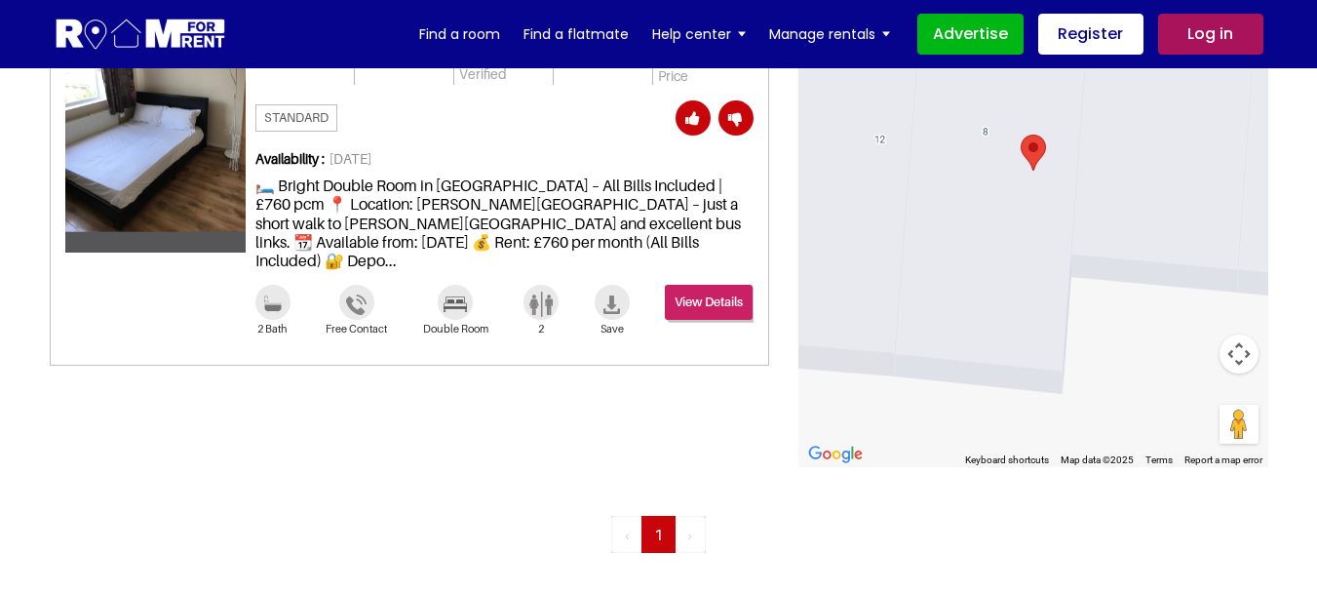
click at [687, 290] on link "View Details" at bounding box center [709, 302] width 88 height 35
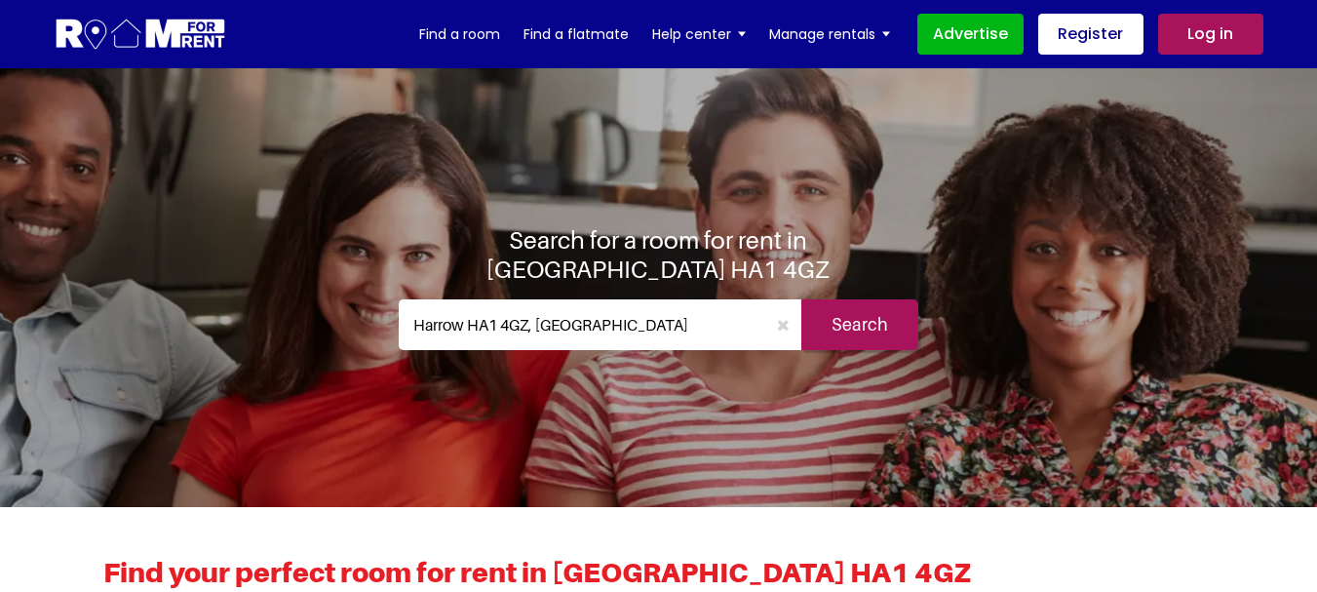
scroll to position [1072, 0]
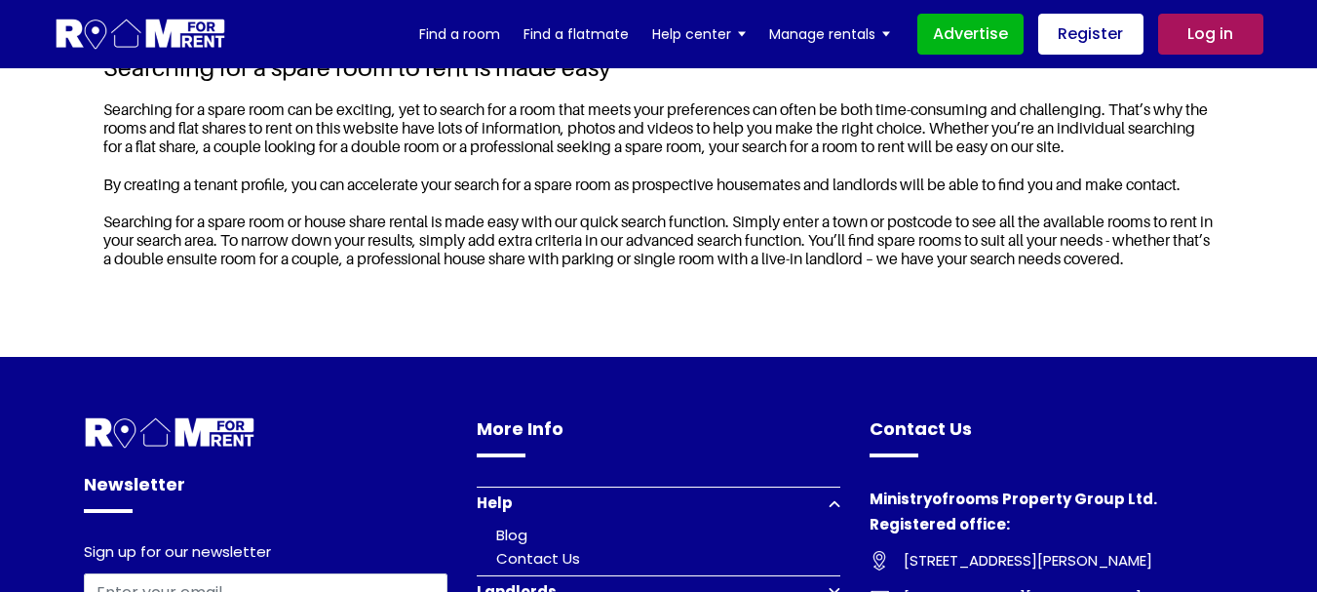
scroll to position [1267, 0]
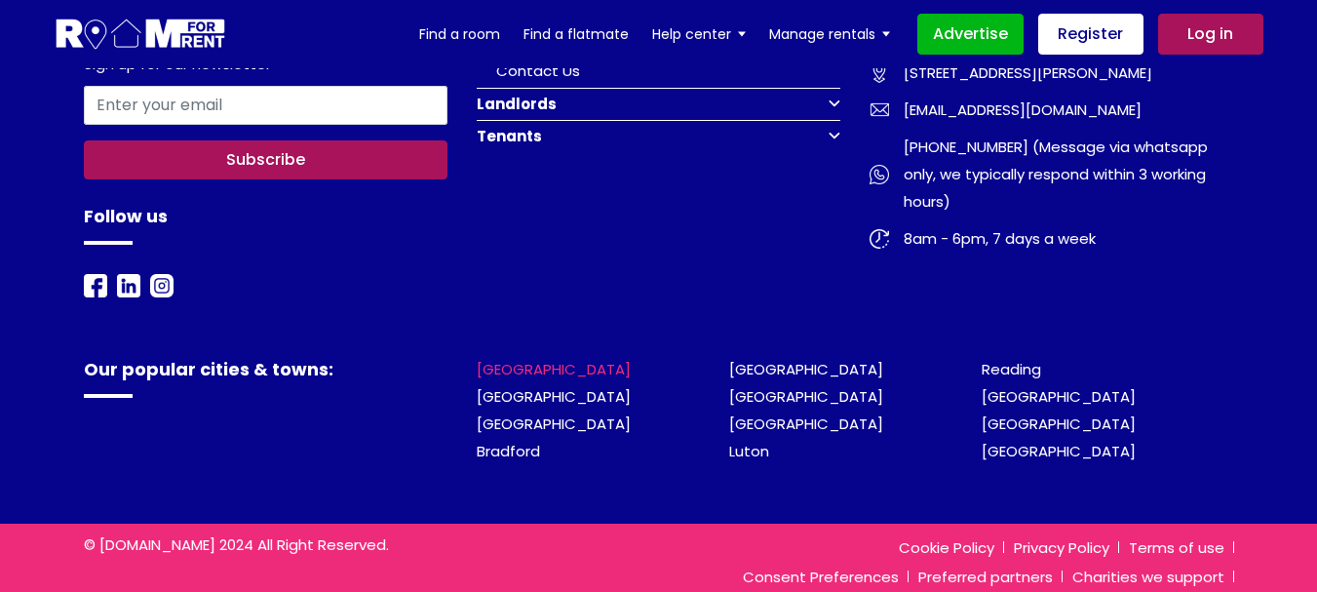
click at [493, 379] on link "[GEOGRAPHIC_DATA]" at bounding box center [554, 369] width 154 height 20
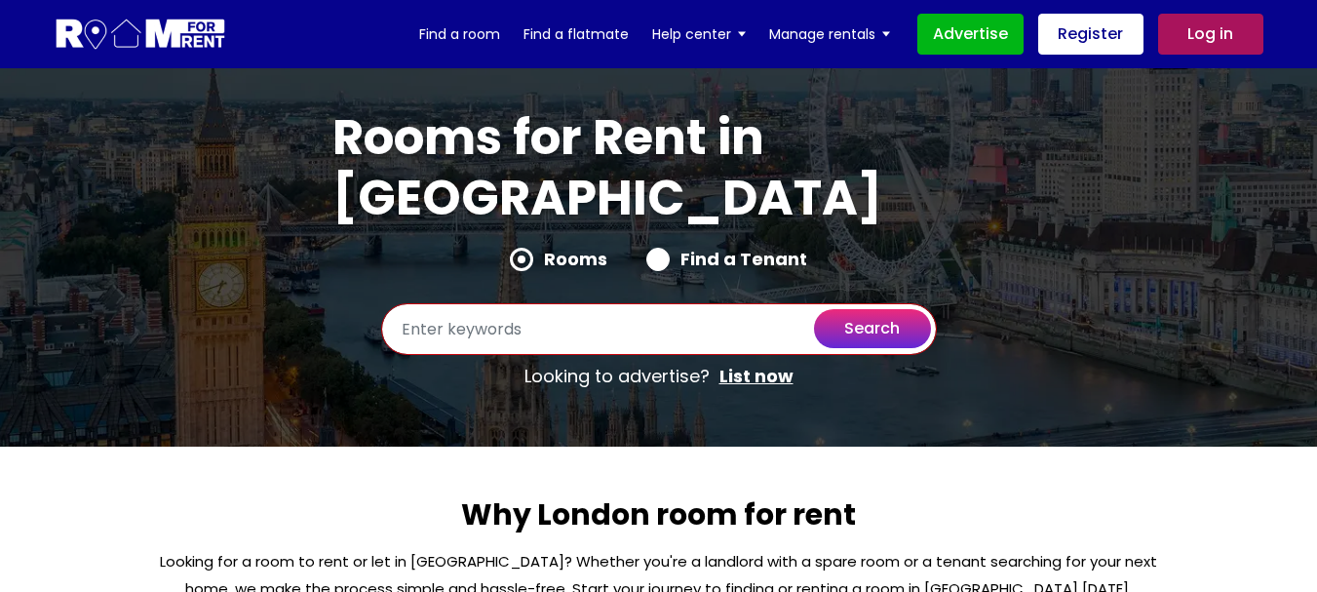
drag, startPoint x: 0, startPoint y: 0, endPoint x: 615, endPoint y: 251, distance: 664.5
click at [615, 303] on input "text" at bounding box center [659, 329] width 556 height 52
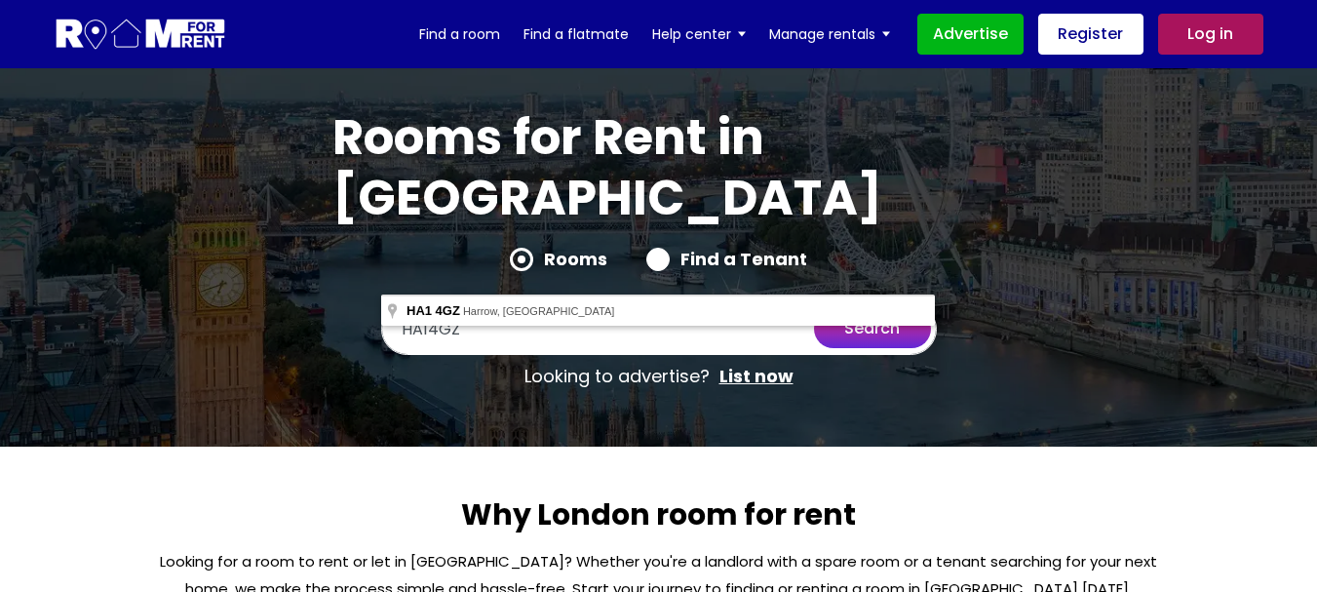
type input "Harrow HA1 4GZ, [GEOGRAPHIC_DATA]"
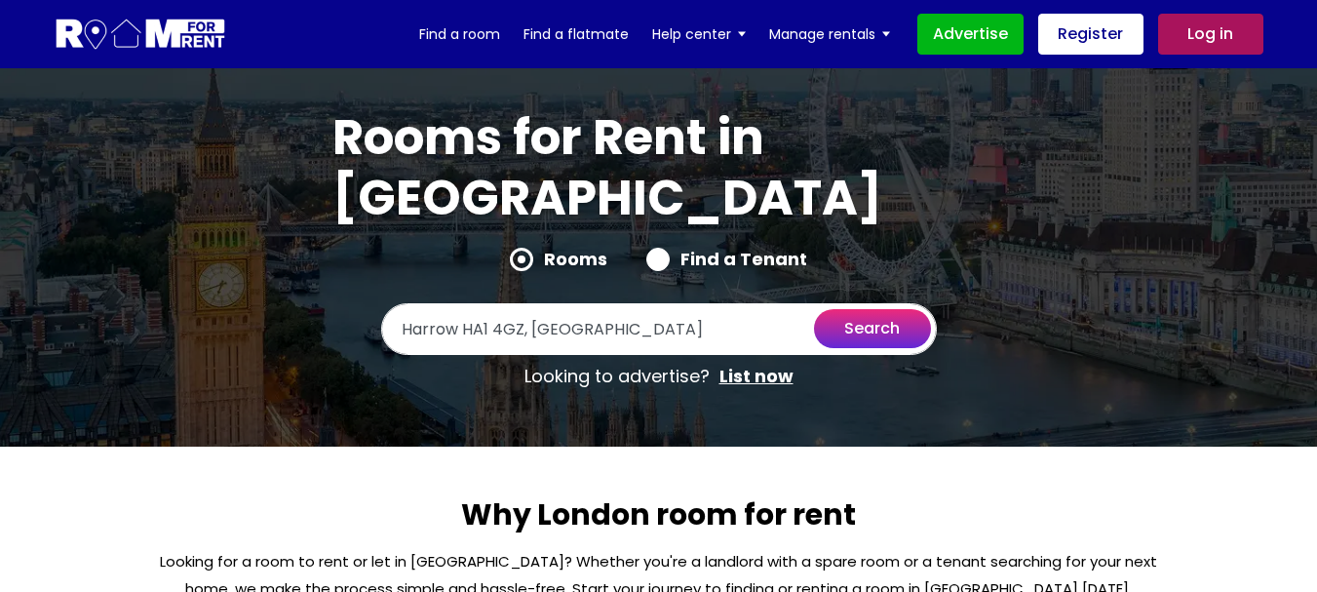
click at [845, 309] on button "search" at bounding box center [872, 328] width 117 height 39
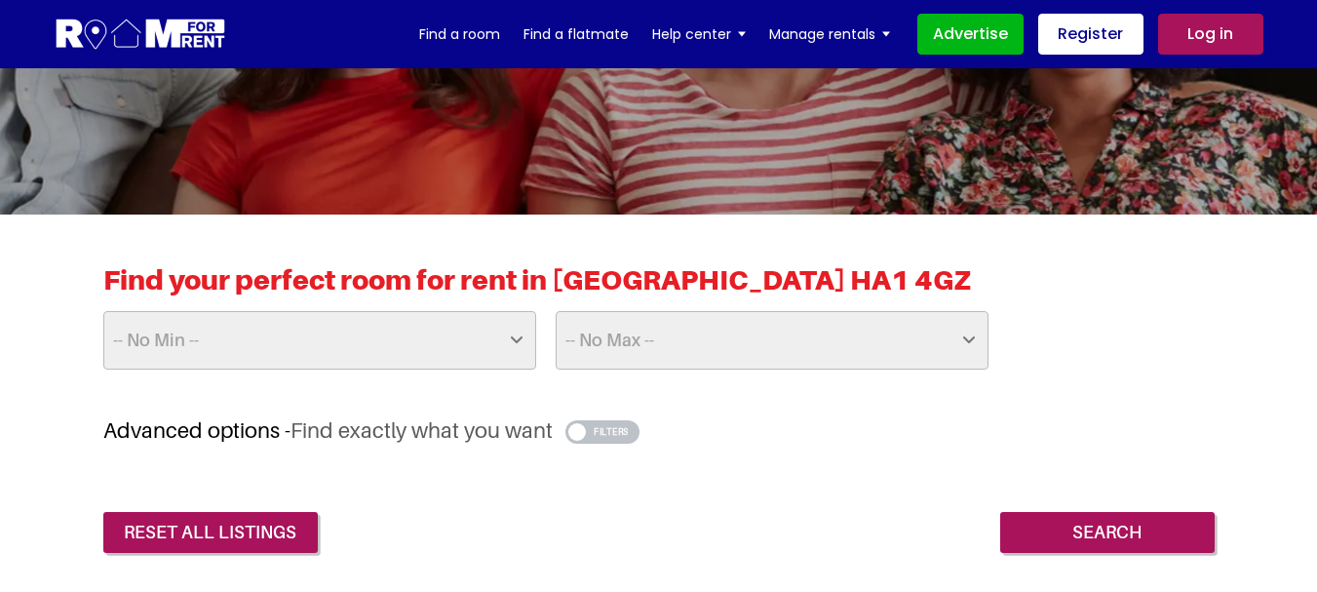
scroll to position [97, 0]
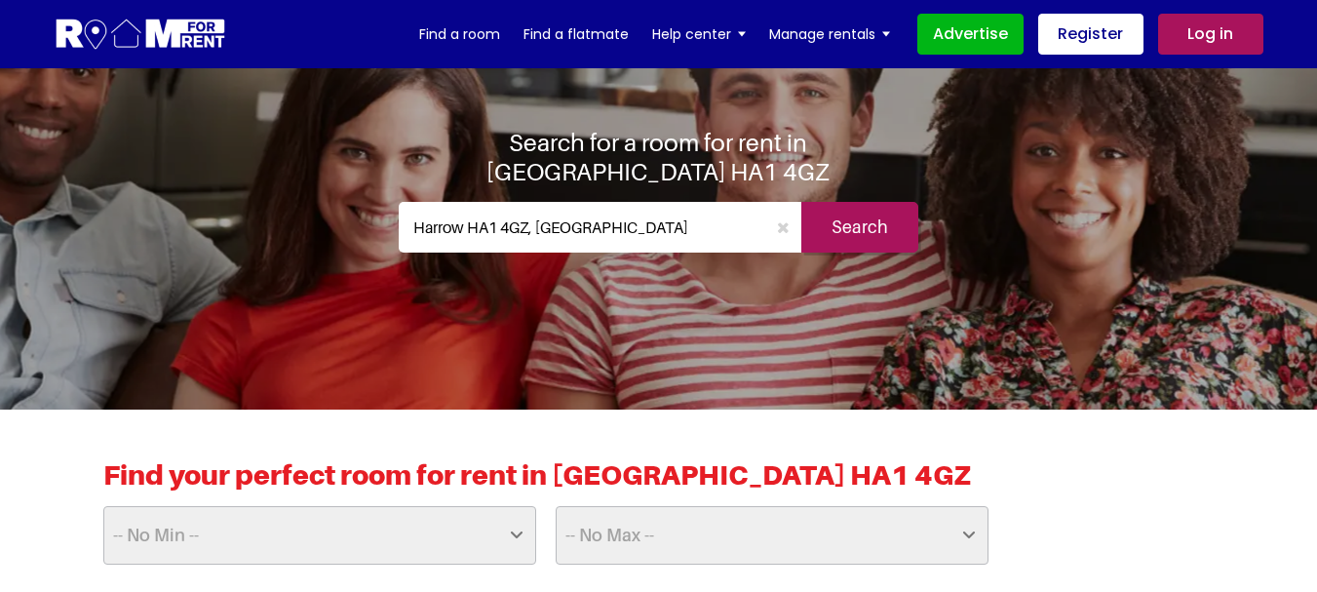
click at [661, 220] on input "Harrow HA1 4GZ, [GEOGRAPHIC_DATA]" at bounding box center [582, 227] width 367 height 51
click at [841, 215] on input "Search" at bounding box center [859, 227] width 117 height 51
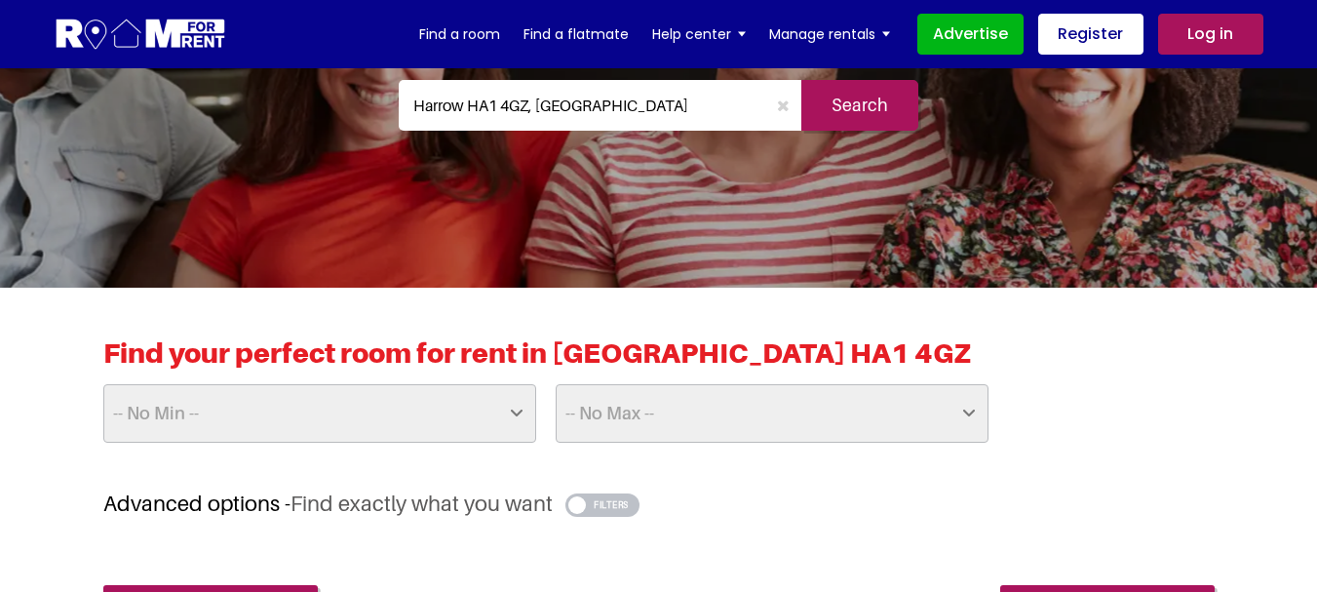
scroll to position [390, 0]
